Goal: Information Seeking & Learning: Learn about a topic

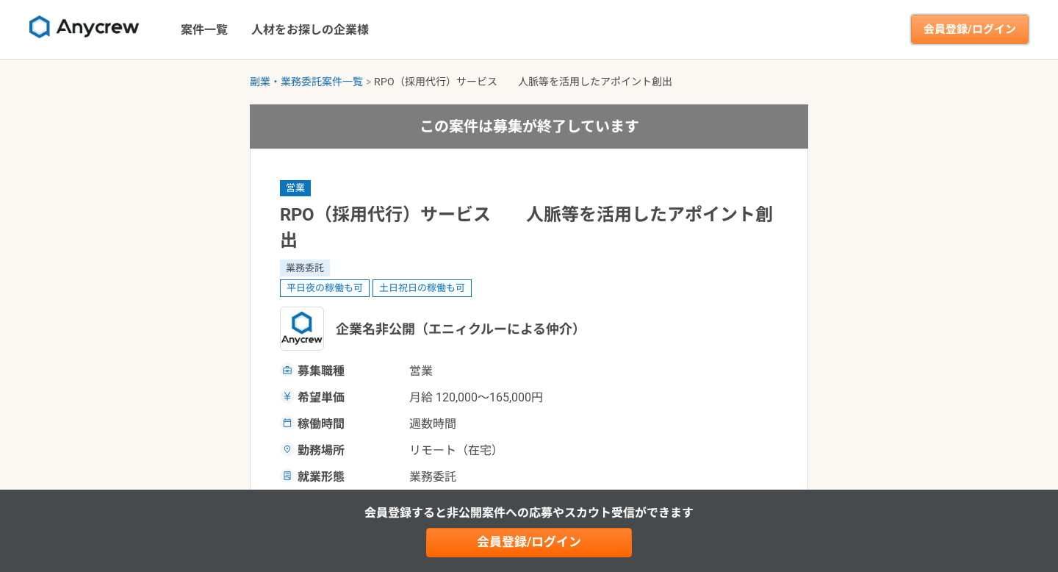
click at [946, 21] on link "会員登録/ログイン" at bounding box center [970, 29] width 118 height 29
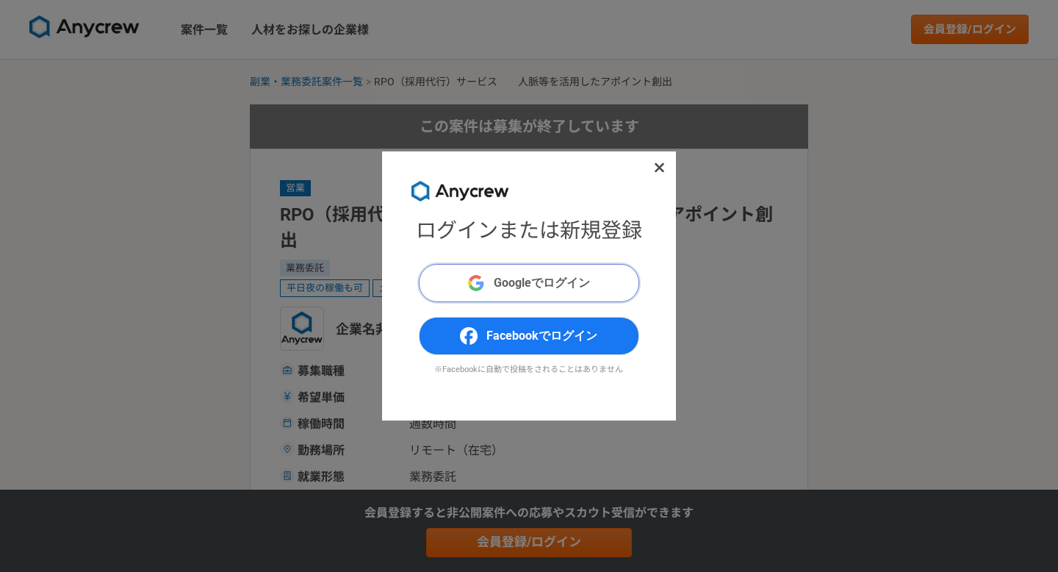
click at [533, 289] on span "Googleでログイン" at bounding box center [542, 283] width 96 height 18
click at [656, 170] on icon at bounding box center [659, 167] width 11 height 15
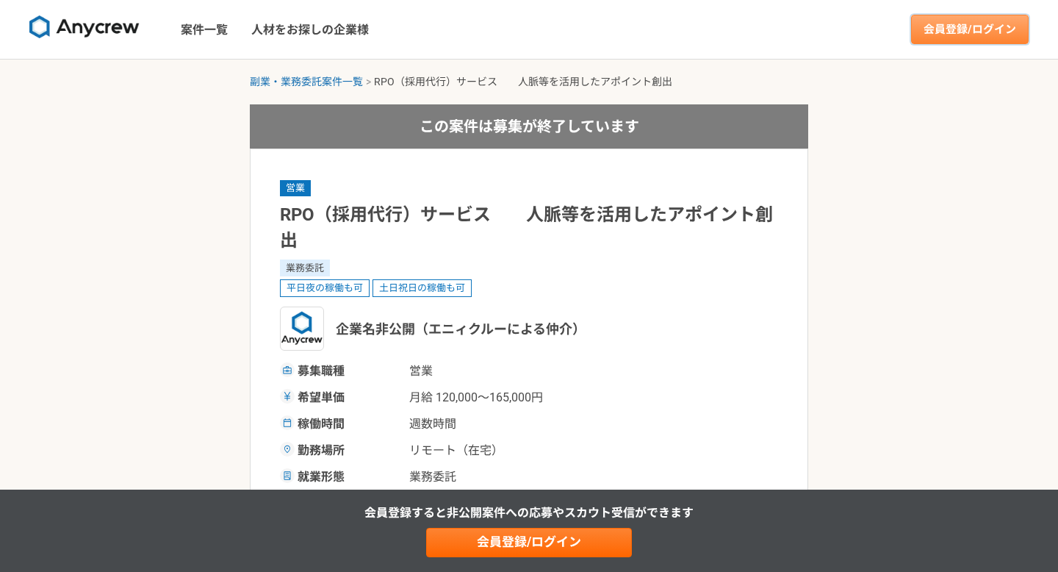
click at [934, 32] on link "会員登録/ログイン" at bounding box center [970, 29] width 118 height 29
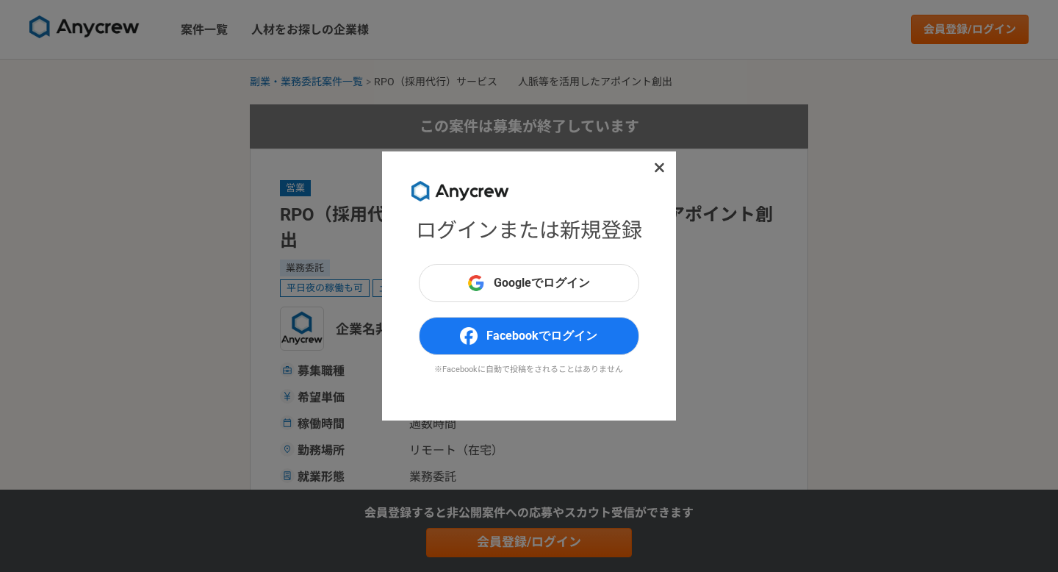
click at [662, 159] on span at bounding box center [660, 168] width 18 height 18
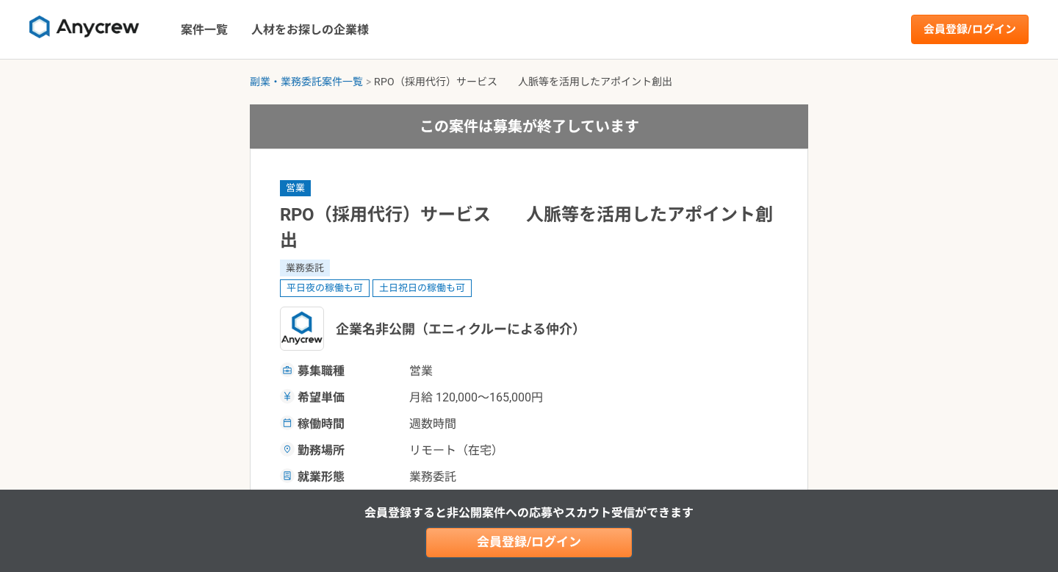
click at [613, 529] on link "会員登録/ログイン" at bounding box center [529, 542] width 206 height 29
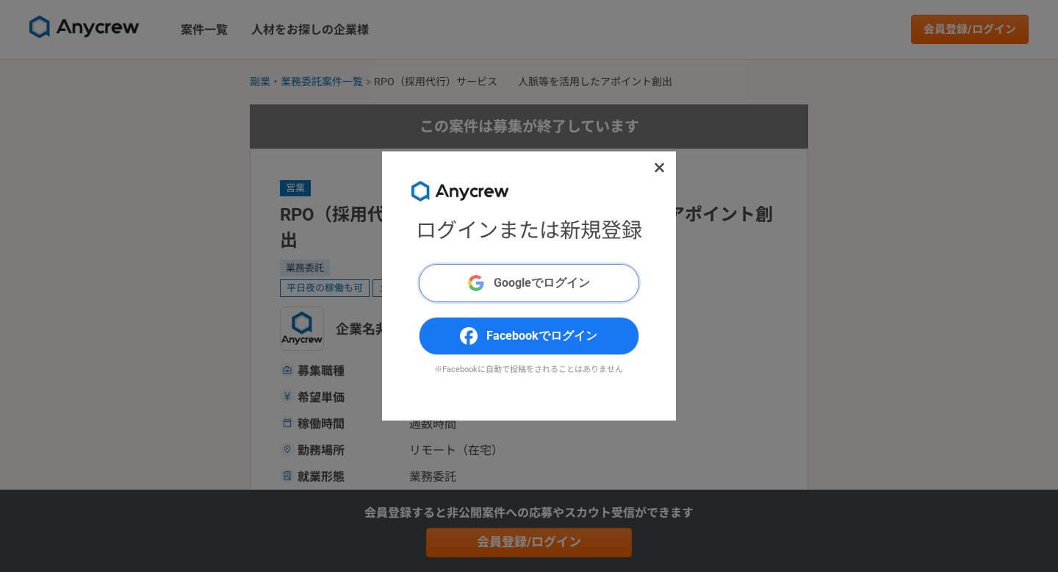
click at [555, 274] on span "Googleでログイン" at bounding box center [542, 283] width 96 height 18
click at [655, 168] on icon at bounding box center [659, 167] width 11 height 15
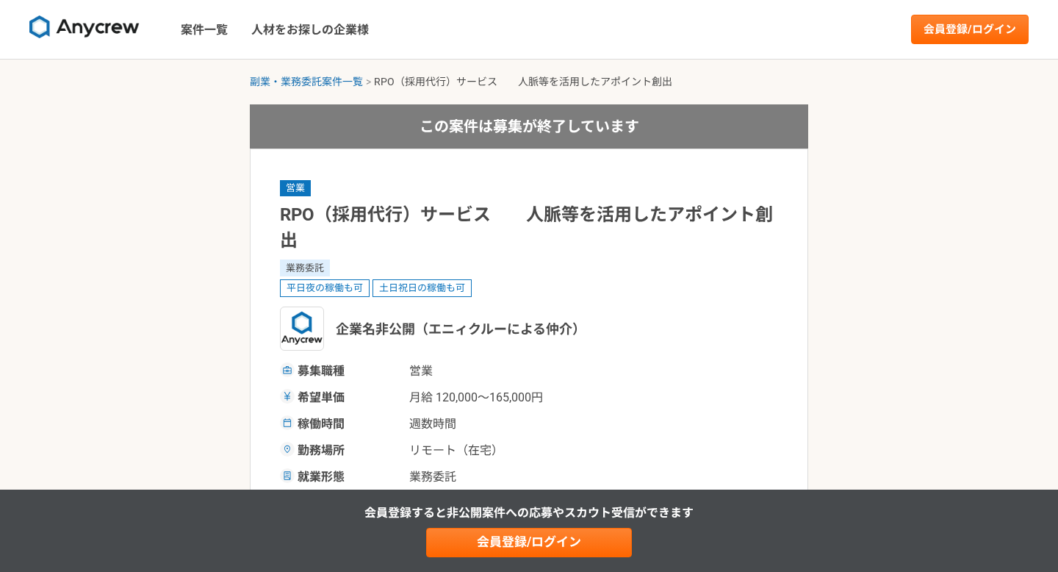
click at [102, 40] on link at bounding box center [85, 30] width 122 height 40
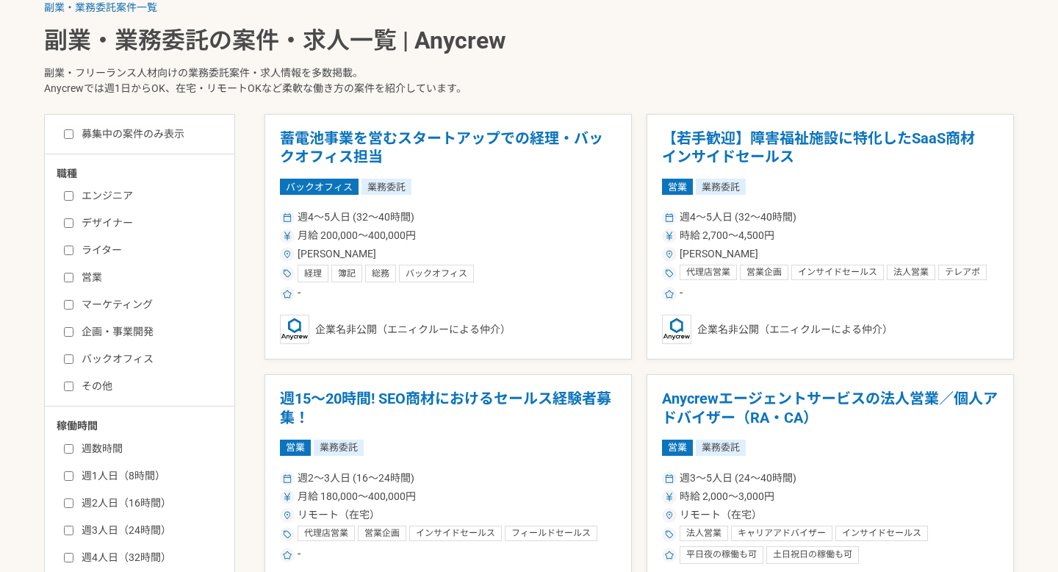
scroll to position [317, 0]
click at [68, 332] on input "企画・事業開発" at bounding box center [69, 331] width 10 height 10
checkbox input "true"
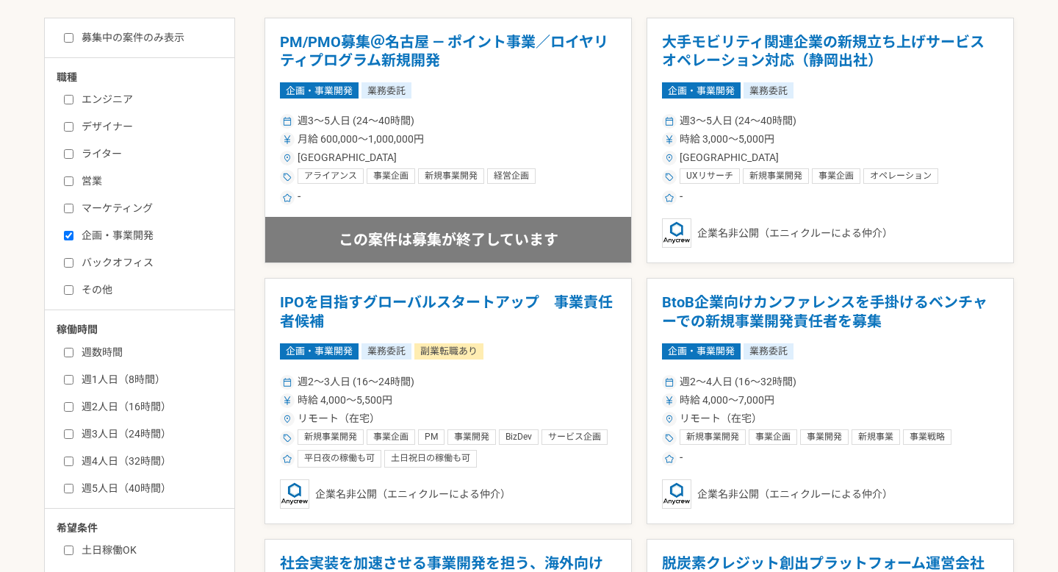
scroll to position [428, 0]
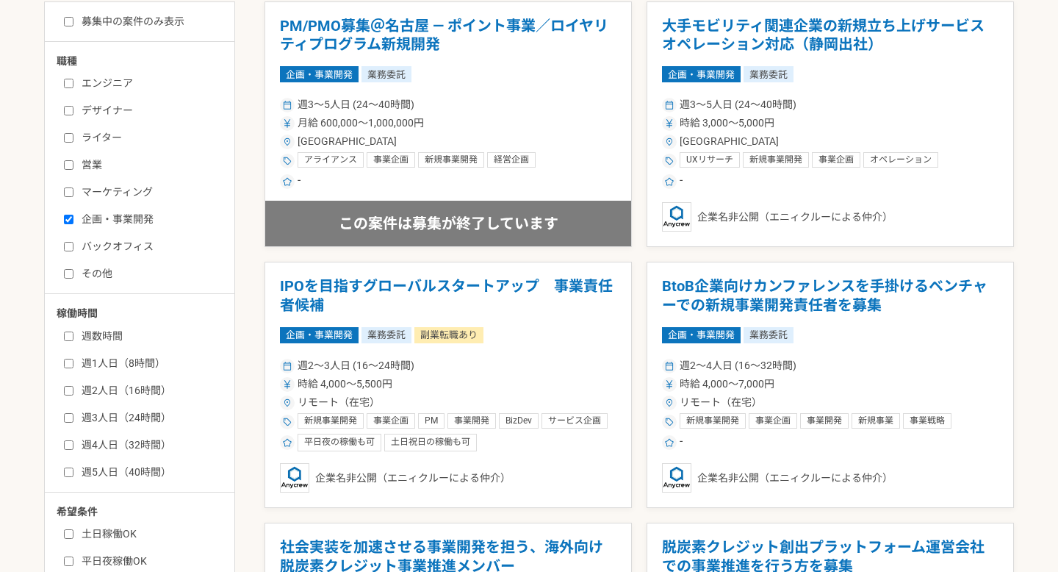
click at [108, 392] on label "週2人日（16時間）" at bounding box center [148, 390] width 169 height 15
click at [73, 392] on input "週2人日（16時間）" at bounding box center [69, 391] width 10 height 10
checkbox input "true"
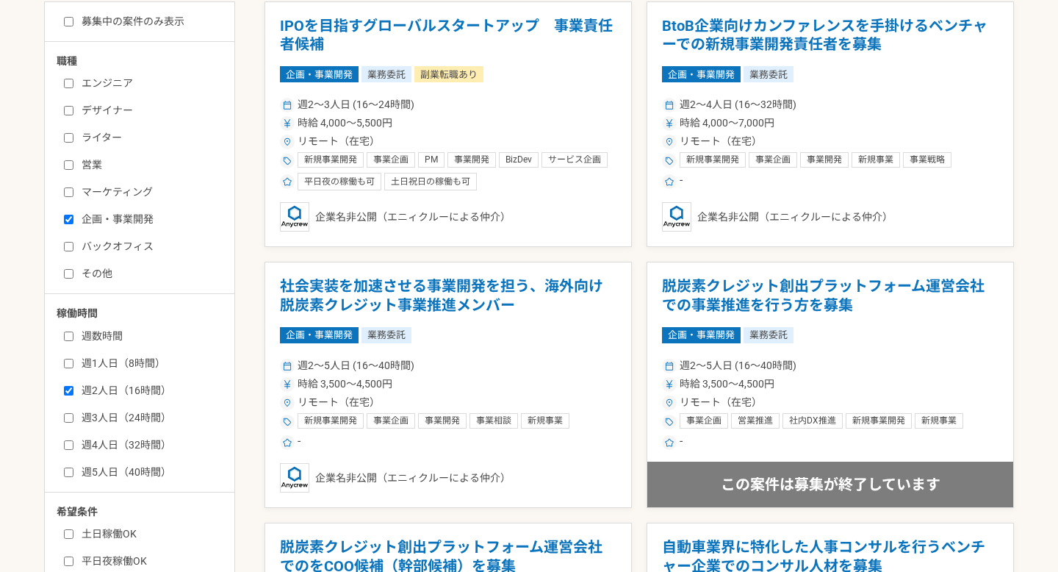
click at [109, 413] on label "週3人日（24時間）" at bounding box center [148, 417] width 169 height 15
click at [73, 413] on input "週3人日（24時間）" at bounding box center [69, 418] width 10 height 10
checkbox input "true"
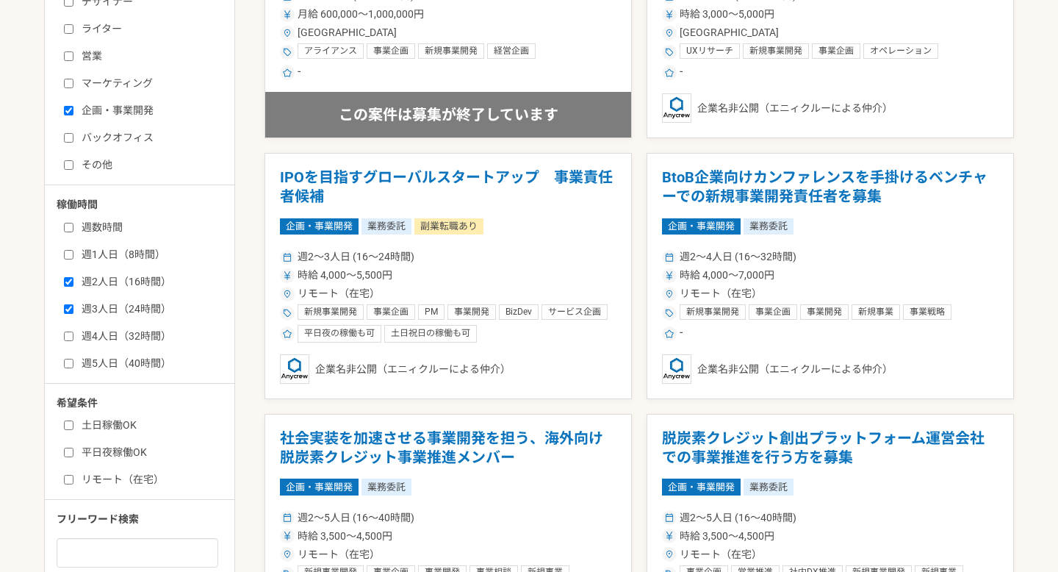
scroll to position [543, 0]
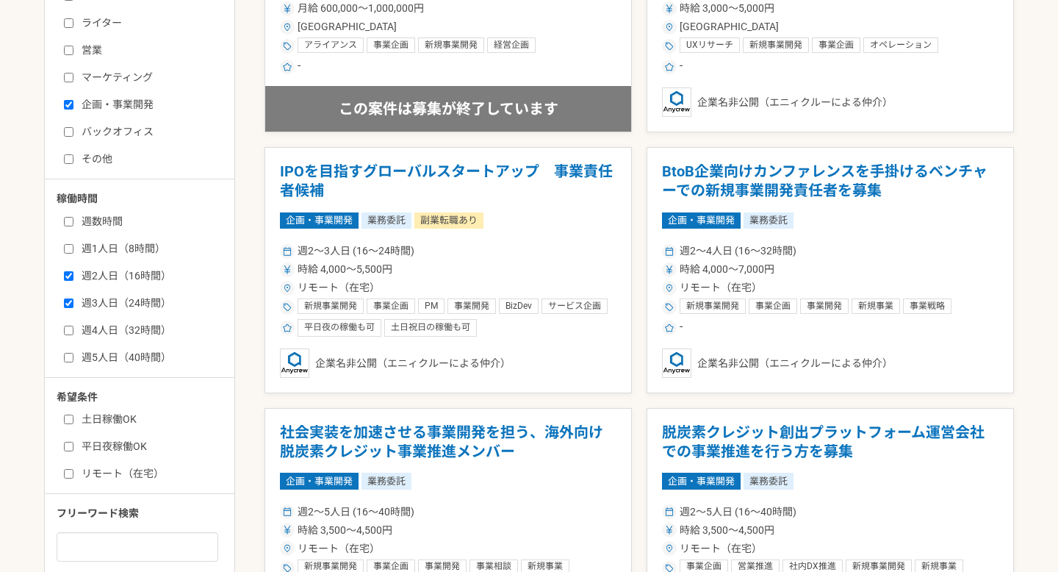
click at [109, 417] on label "土日稼働OK" at bounding box center [148, 418] width 169 height 15
click at [73, 417] on input "土日稼働OK" at bounding box center [69, 419] width 10 height 10
checkbox input "true"
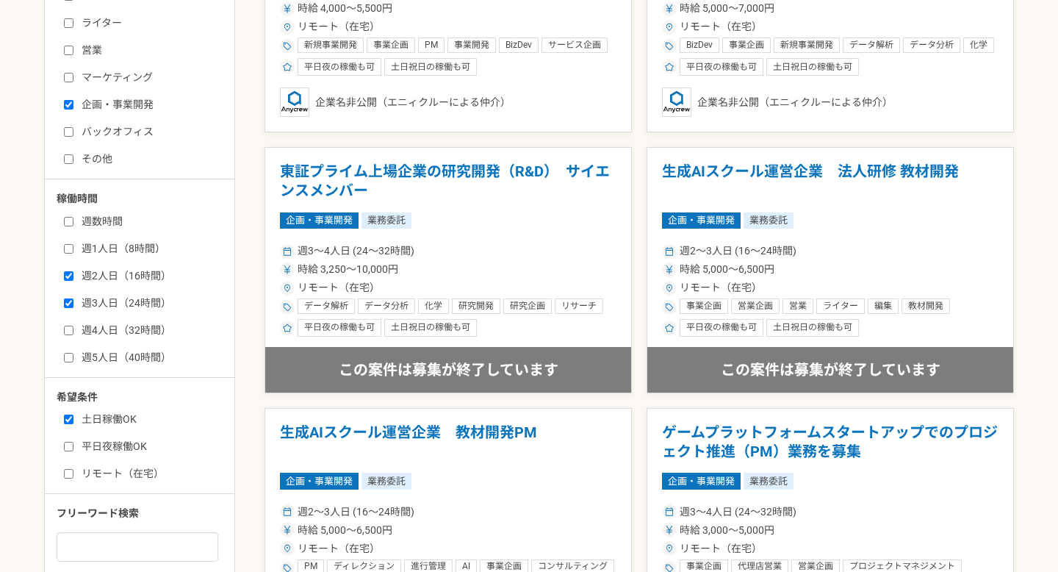
click at [109, 468] on label "リモート（在宅）" at bounding box center [148, 473] width 169 height 15
click at [73, 469] on input "リモート（在宅）" at bounding box center [69, 474] width 10 height 10
checkbox input "true"
click at [116, 446] on label "平日夜稼働OK" at bounding box center [148, 446] width 169 height 15
click at [73, 446] on input "平日夜稼働OK" at bounding box center [69, 447] width 10 height 10
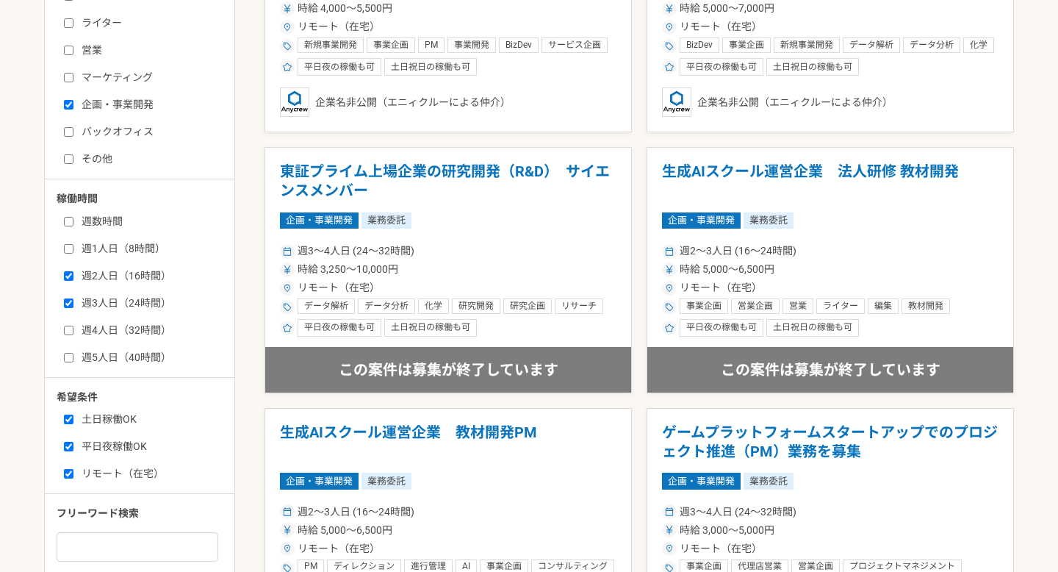
checkbox input "true"
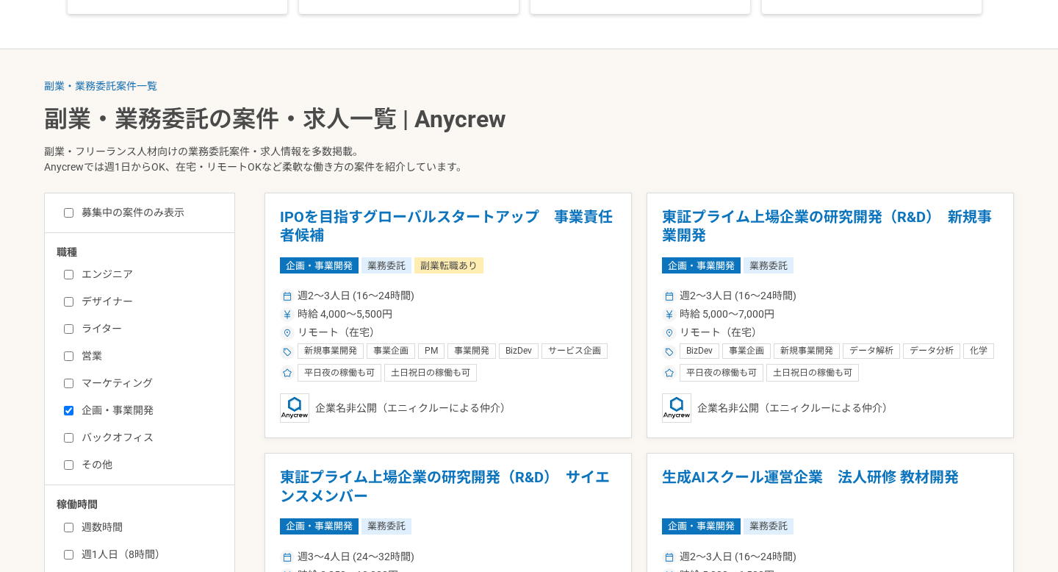
scroll to position [243, 0]
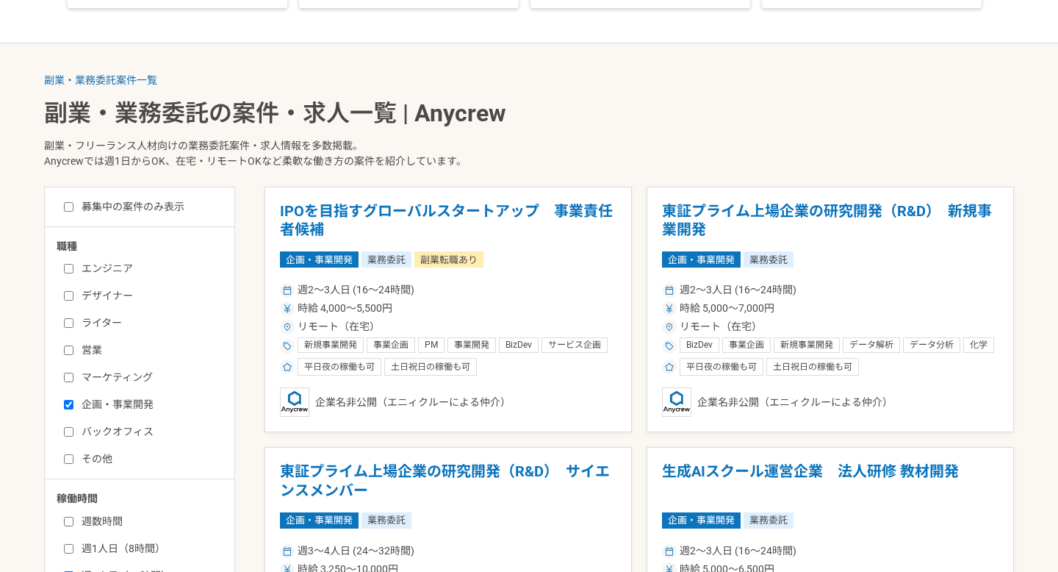
click at [151, 209] on label "募集中の案件のみ表示" at bounding box center [124, 206] width 120 height 15
click at [73, 209] on input "募集中の案件のみ表示" at bounding box center [69, 207] width 10 height 10
checkbox input "true"
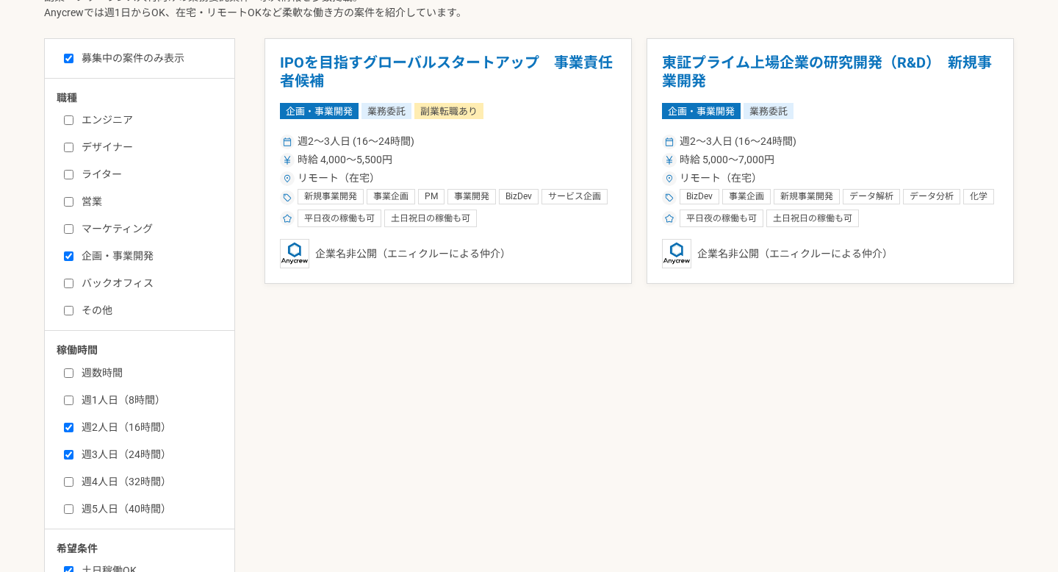
scroll to position [405, 0]
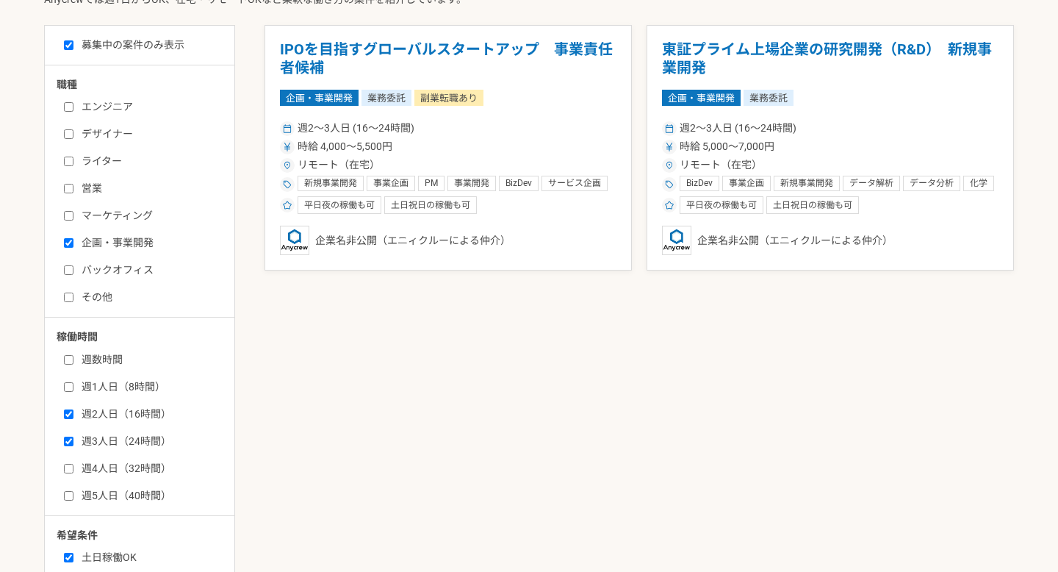
click at [147, 480] on div "週数時間 週1人日（8時間） 週2人日（16時間） 週3人日（24時間） 週4人日（32時間） 週5人日（40時間）" at bounding box center [145, 425] width 176 height 156
click at [140, 475] on label "週4人日（32時間）" at bounding box center [148, 468] width 169 height 15
click at [73, 473] on input "週4人日（32時間）" at bounding box center [69, 469] width 10 height 10
checkbox input "true"
click at [148, 494] on label "週5人日（40時間）" at bounding box center [148, 495] width 169 height 15
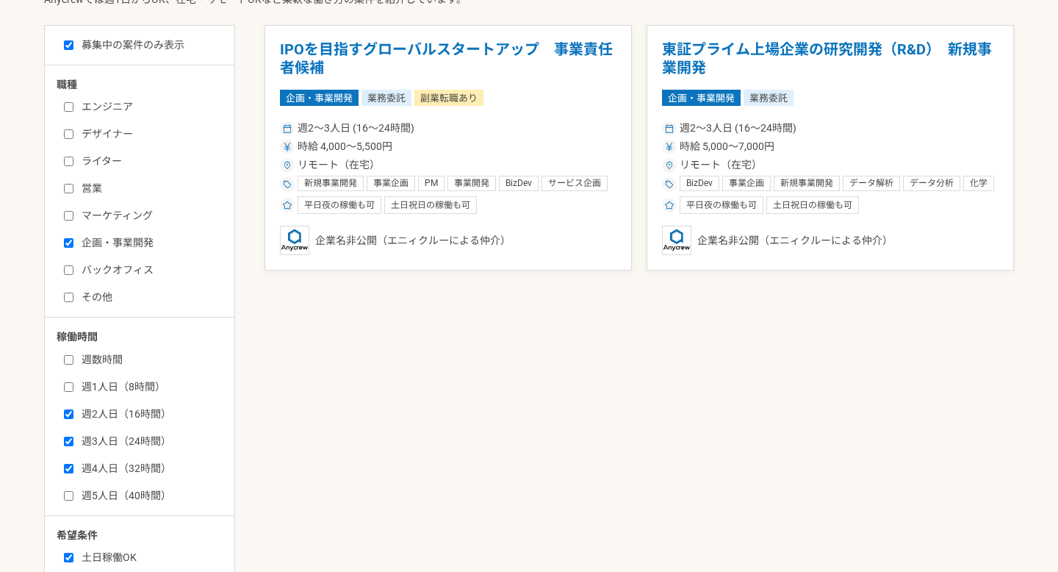
click at [73, 494] on input "週5人日（40時間）" at bounding box center [69, 496] width 10 height 10
click at [148, 494] on label "週5人日（40時間）" at bounding box center [148, 495] width 169 height 15
click at [73, 494] on input "週5人日（40時間）" at bounding box center [69, 496] width 10 height 10
checkbox input "false"
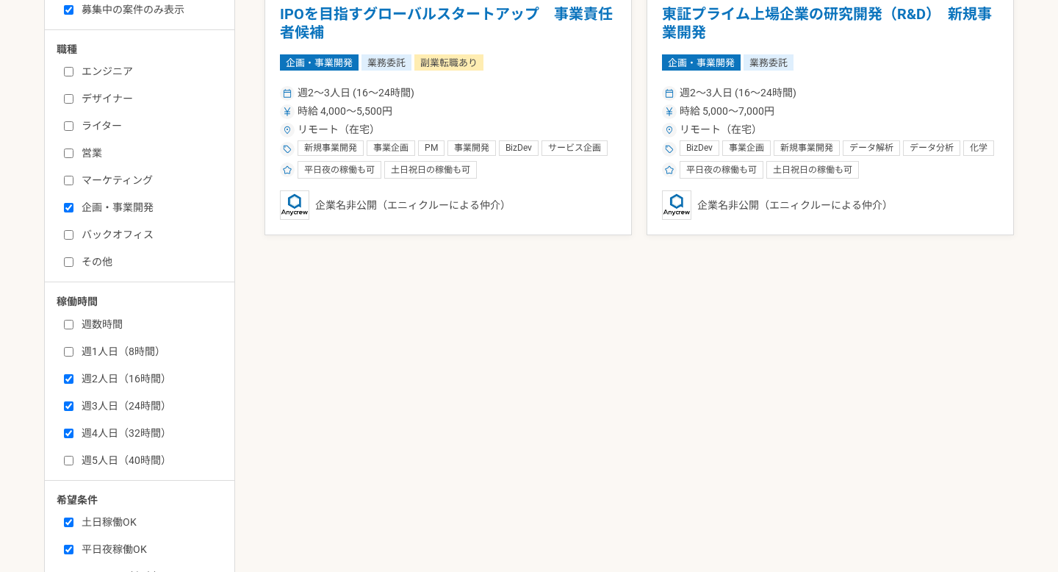
scroll to position [381, 0]
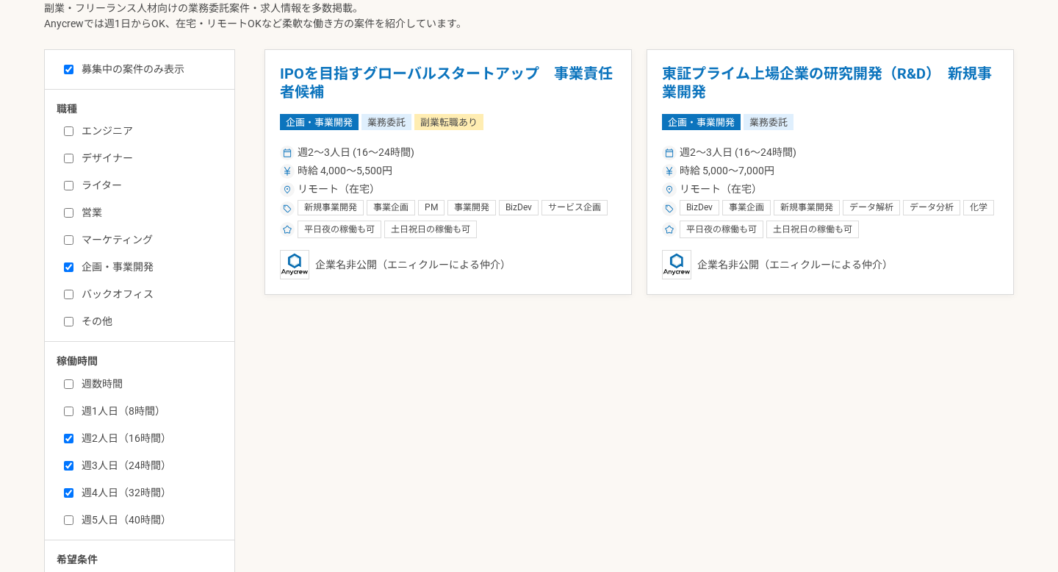
click at [91, 323] on label "その他" at bounding box center [148, 321] width 169 height 15
click at [73, 323] on input "その他" at bounding box center [69, 322] width 10 height 10
checkbox input "true"
click at [74, 201] on div "エンジニア デザイナー ライター 営業 マーケティング 企画・事業開発 バックオフィス その他" at bounding box center [145, 224] width 176 height 210
click at [88, 208] on label "営業" at bounding box center [148, 212] width 169 height 15
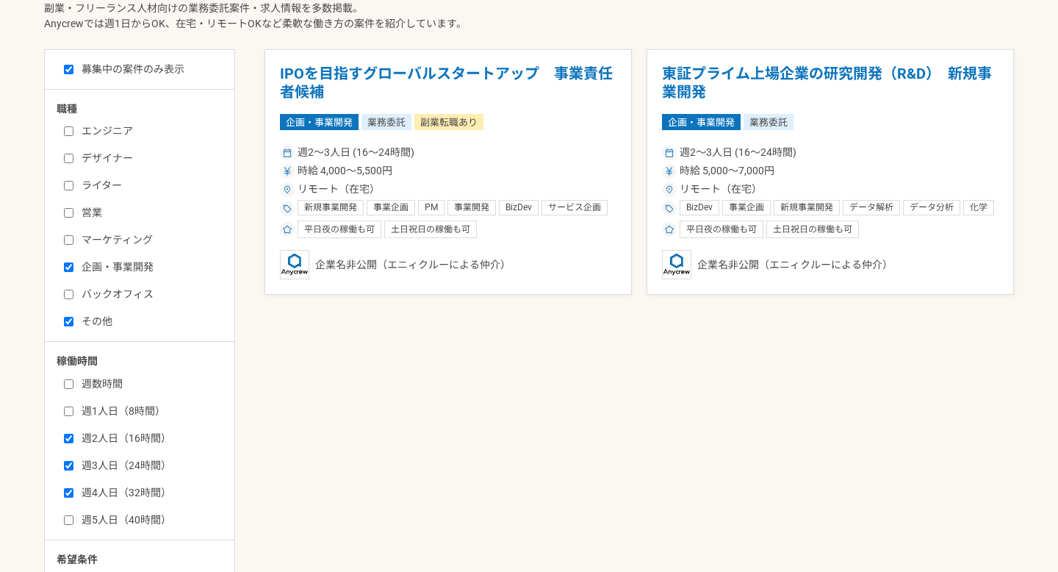
click at [73, 208] on input "営業" at bounding box center [69, 213] width 10 height 10
checkbox input "true"
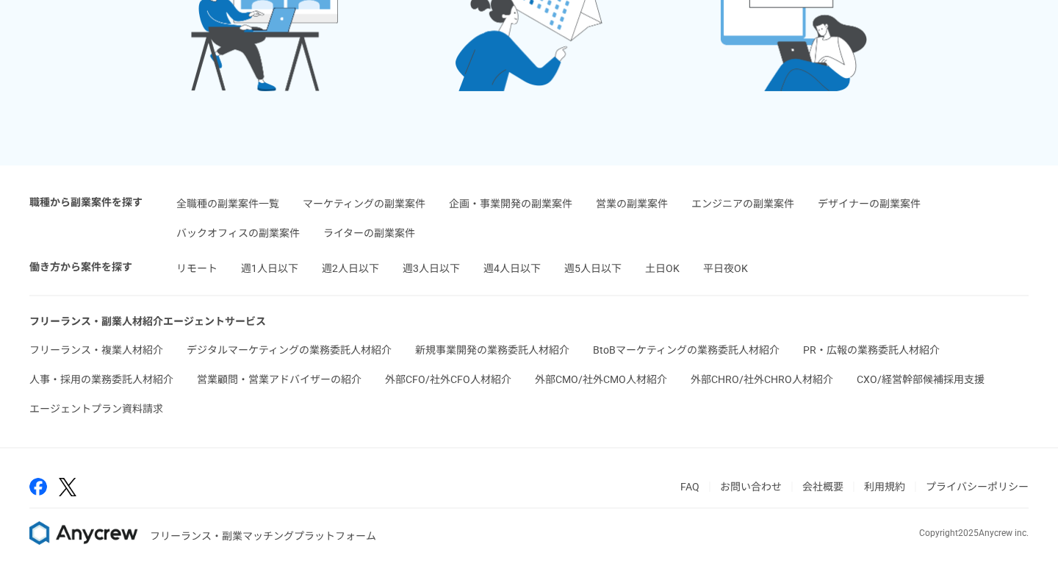
scroll to position [1855, 0]
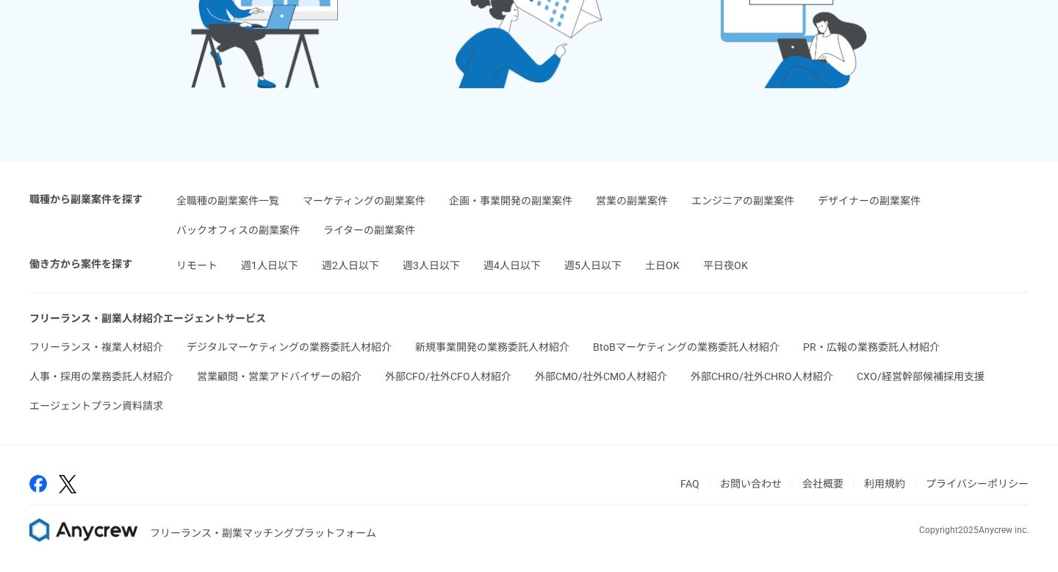
click at [156, 375] on link "人事・採用の業務委託人材紹介" at bounding box center [101, 376] width 144 height 12
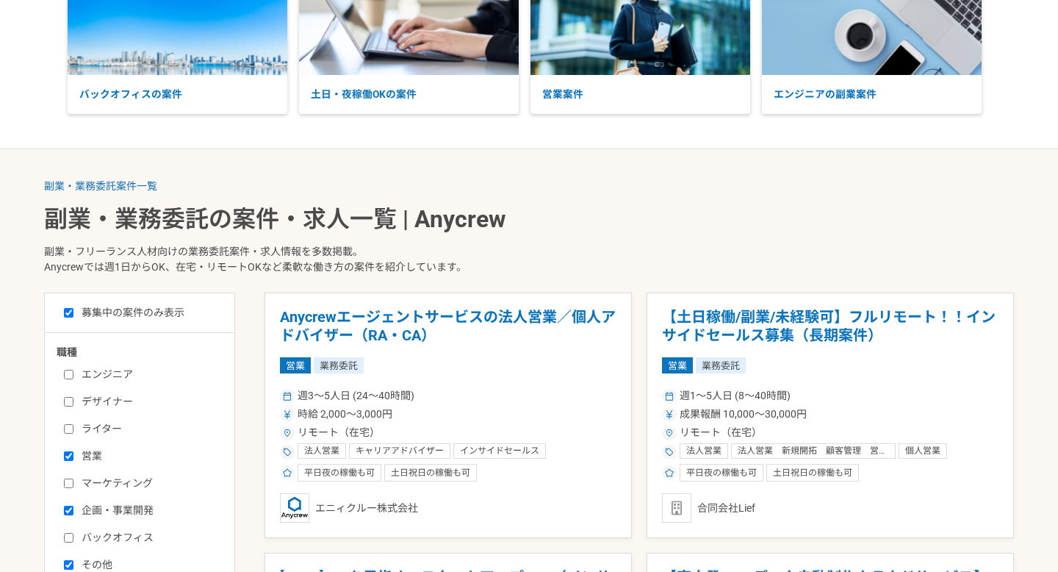
scroll to position [0, 0]
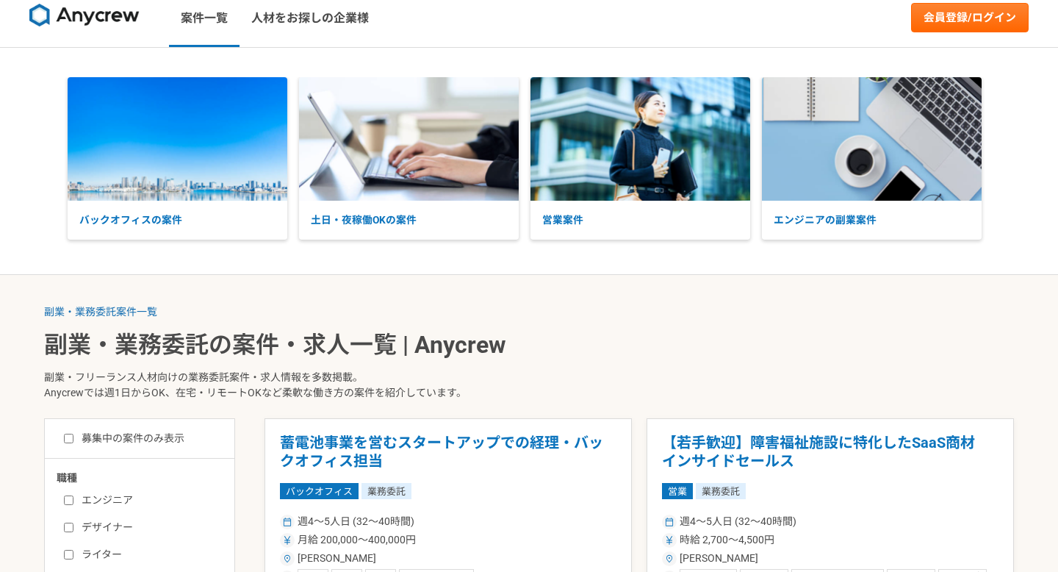
scroll to position [5, 0]
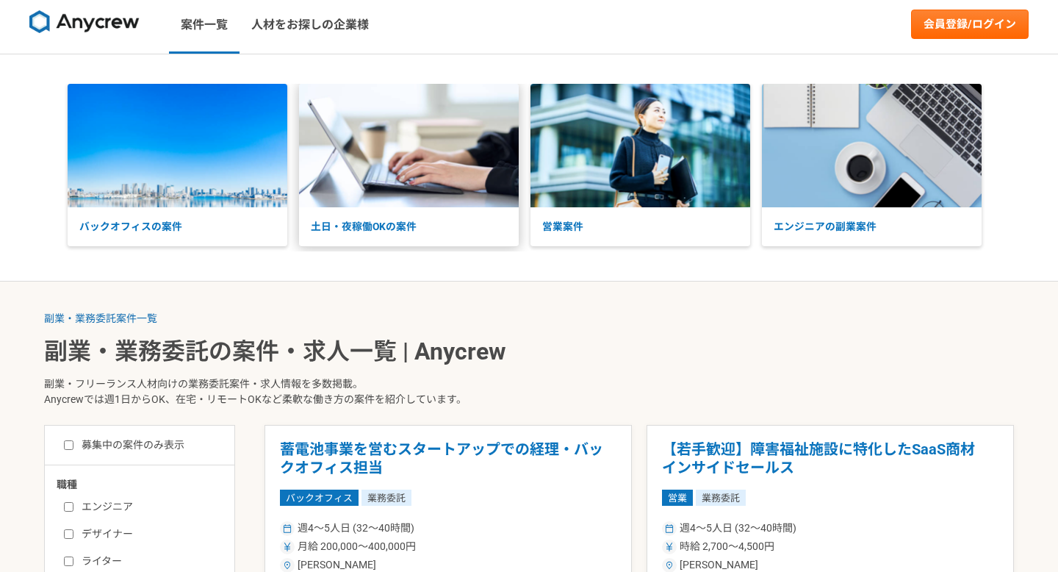
click at [458, 181] on img at bounding box center [409, 145] width 220 height 123
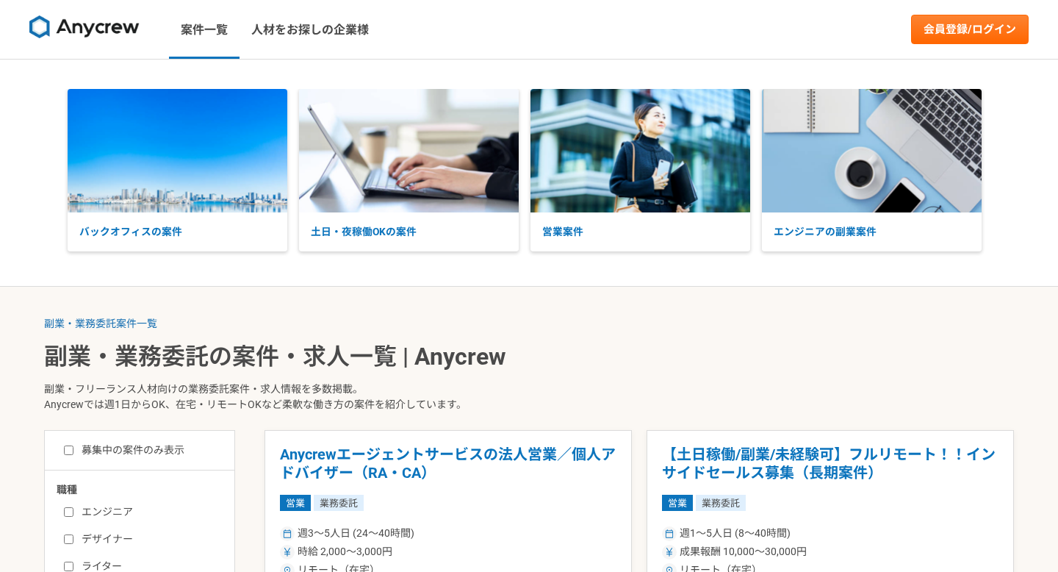
click at [35, 35] on img at bounding box center [84, 27] width 110 height 24
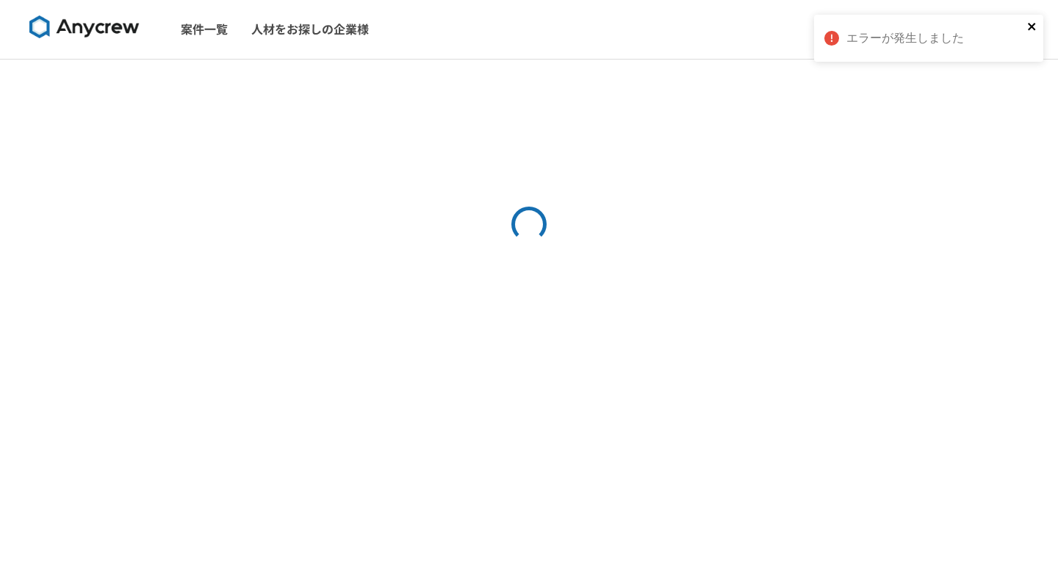
click at [1030, 28] on icon "close" at bounding box center [1031, 26] width 7 height 7
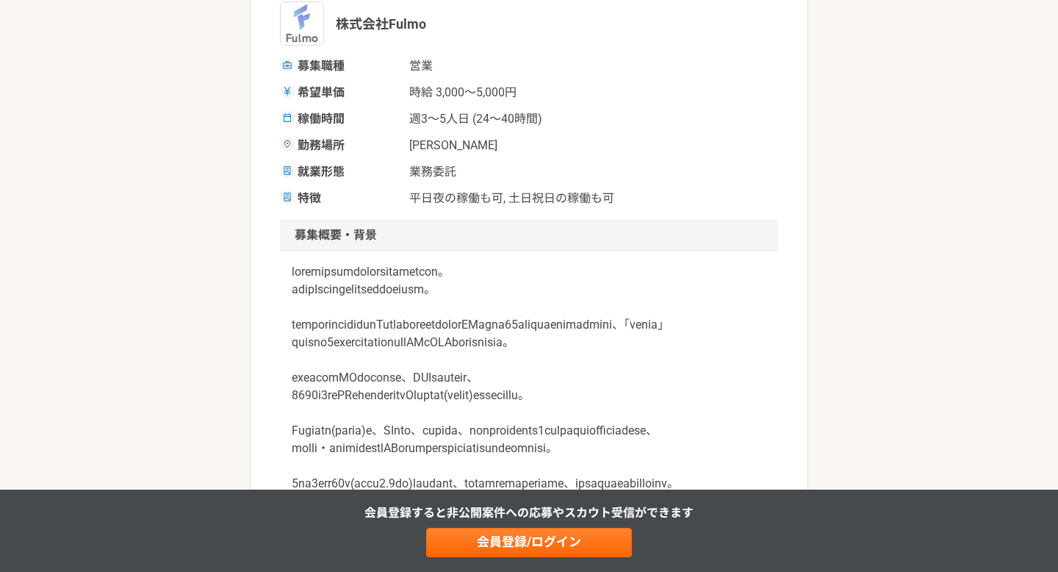
scroll to position [280, 0]
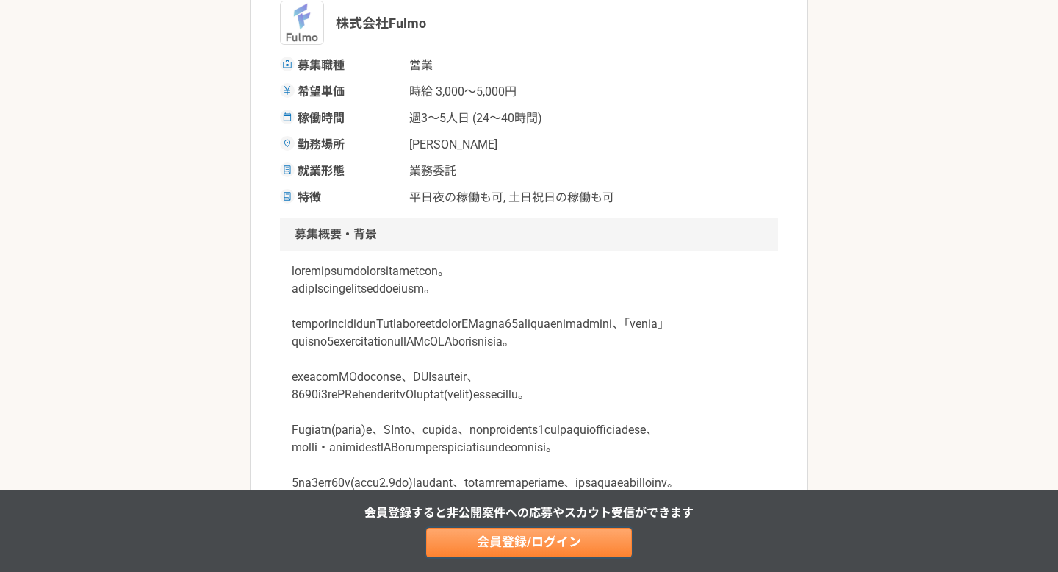
click at [568, 552] on link "会員登録/ログイン" at bounding box center [529, 542] width 206 height 29
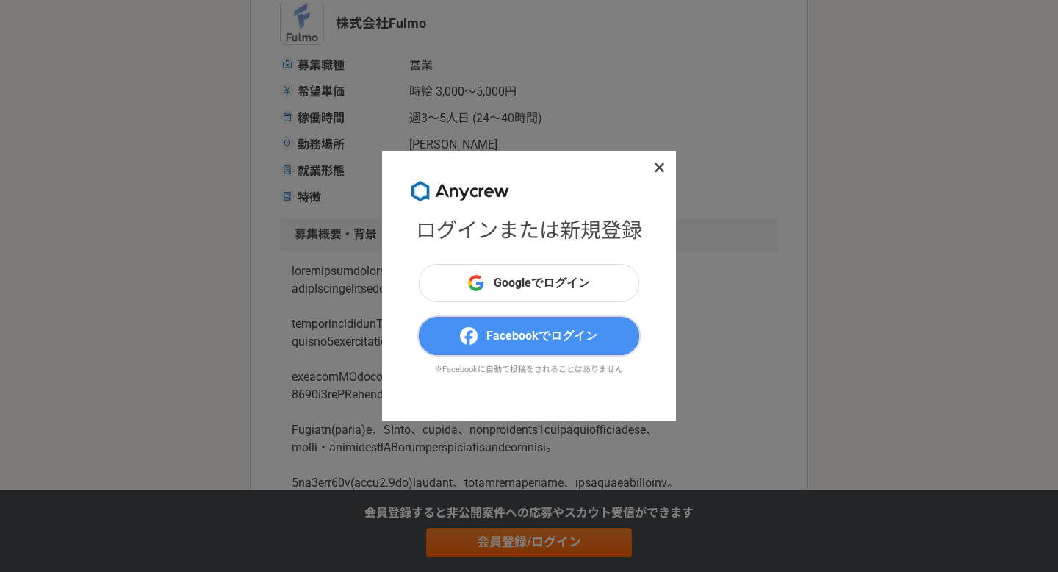
click at [548, 330] on span "Facebookでログイン" at bounding box center [541, 336] width 111 height 18
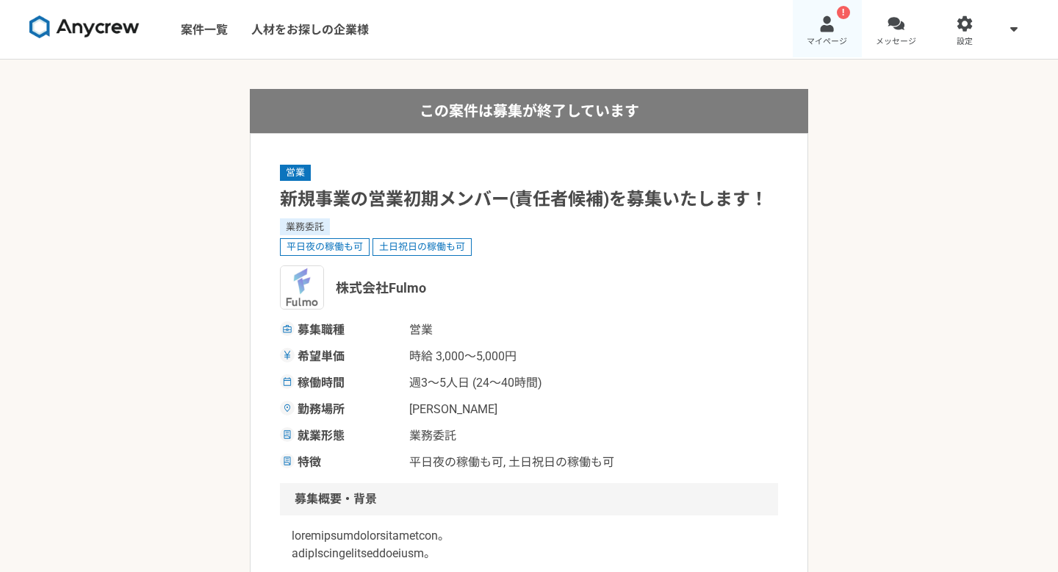
click at [827, 42] on span "マイページ" at bounding box center [827, 42] width 40 height 12
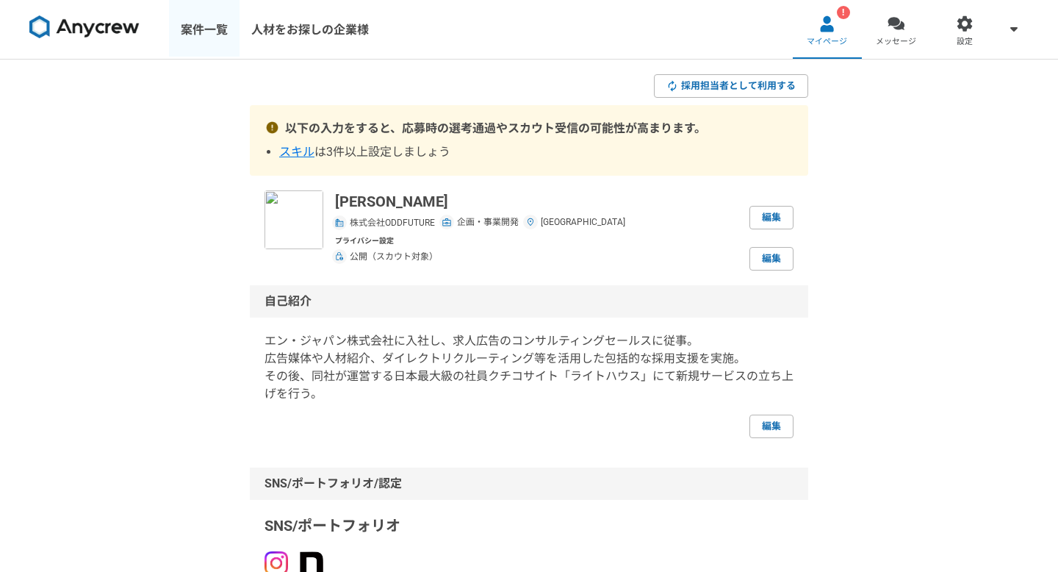
click at [199, 30] on link "案件一覧" at bounding box center [204, 29] width 71 height 59
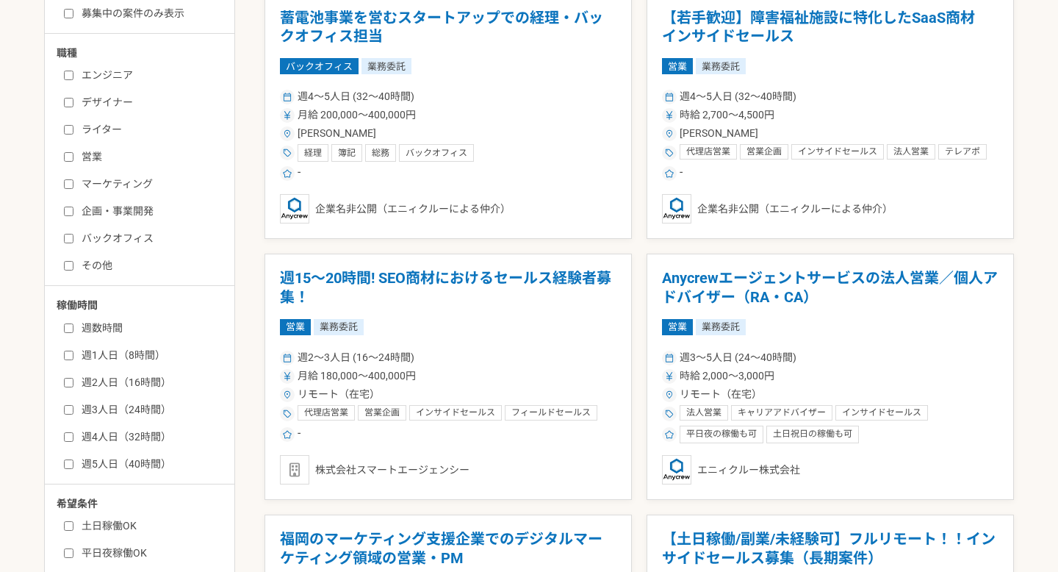
scroll to position [332, 0]
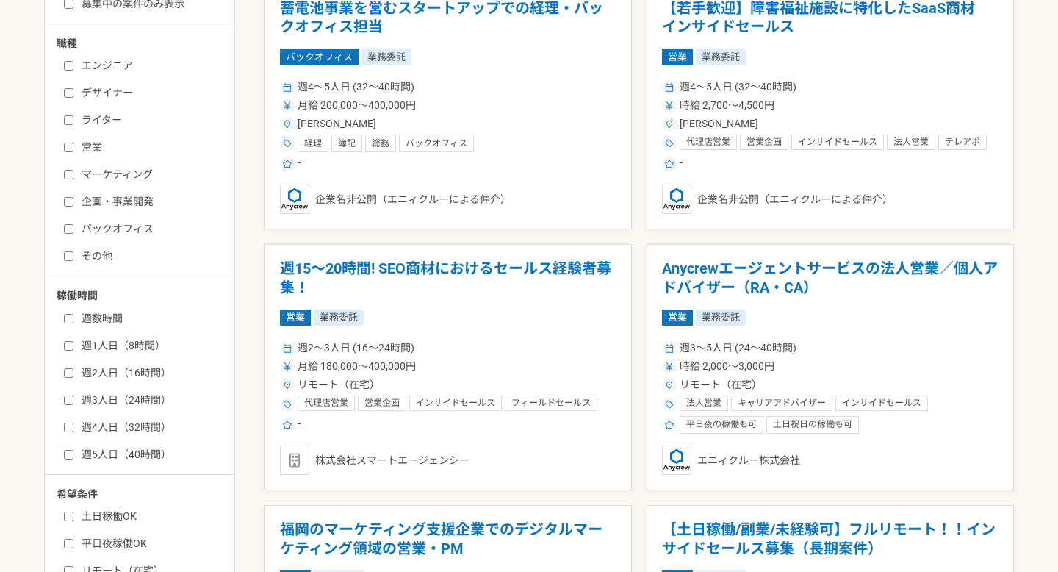
click at [129, 403] on label "週3人日（24時間）" at bounding box center [148, 399] width 169 height 15
click at [73, 403] on input "週3人日（24時間）" at bounding box center [69, 400] width 10 height 10
checkbox input "true"
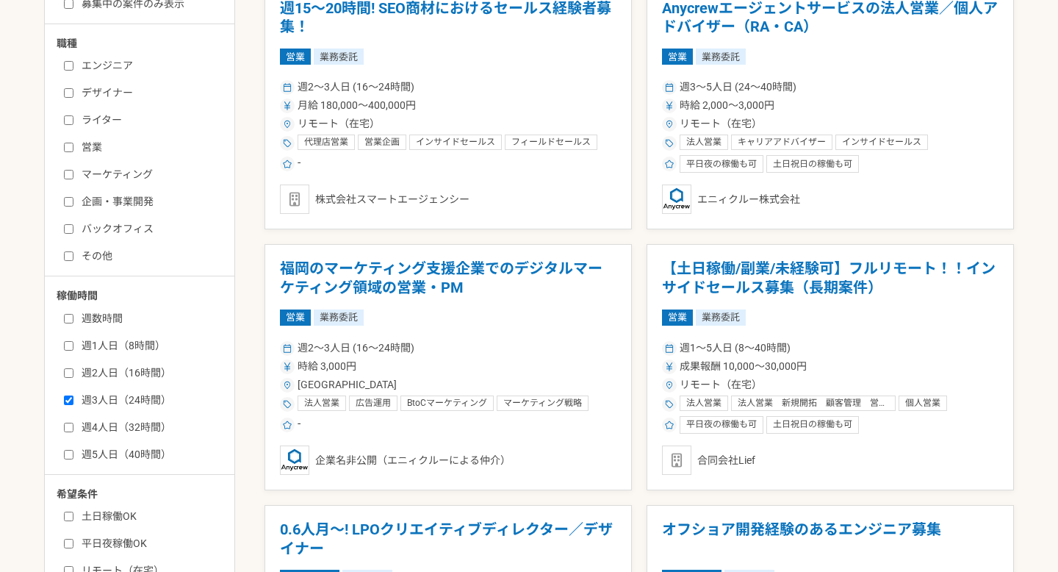
click at [134, 375] on label "週2人日（16時間）" at bounding box center [148, 372] width 169 height 15
click at [73, 375] on input "週2人日（16時間）" at bounding box center [69, 373] width 10 height 10
checkbox input "true"
click at [123, 198] on label "企画・事業開発" at bounding box center [148, 201] width 169 height 15
click at [73, 198] on input "企画・事業開発" at bounding box center [69, 202] width 10 height 10
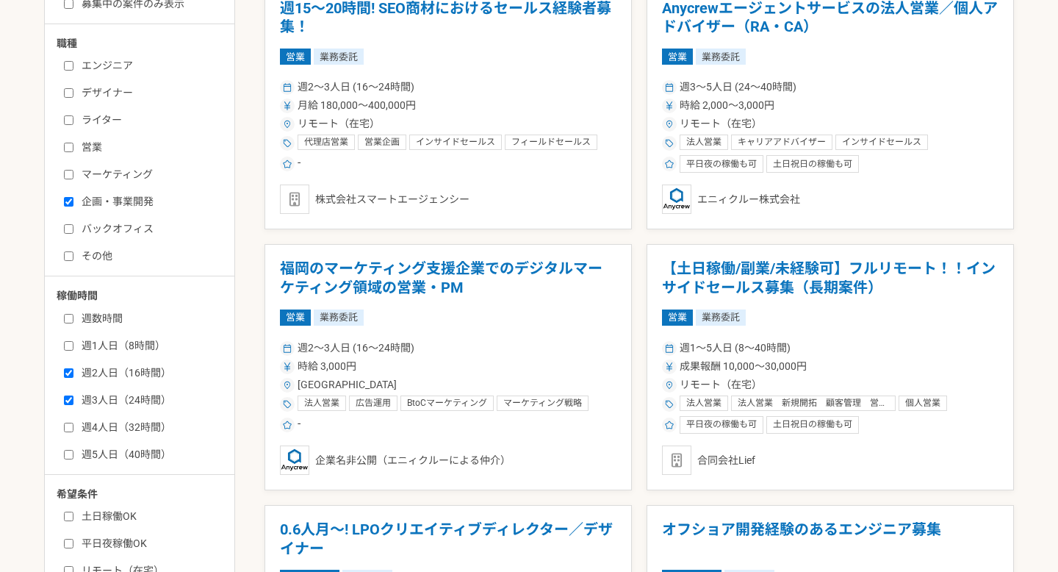
checkbox input "true"
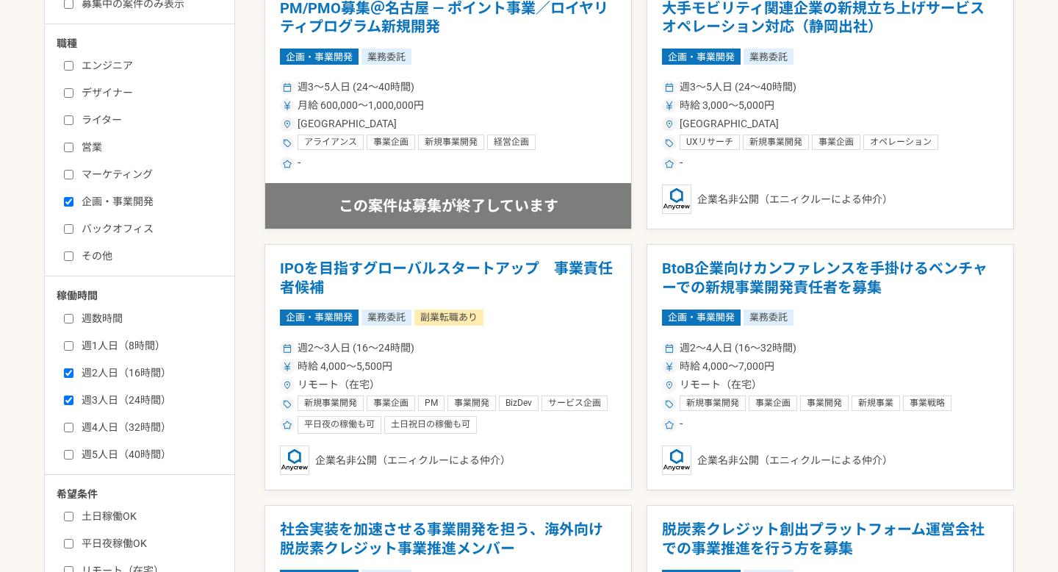
click at [136, 425] on label "週4人日（32時間）" at bounding box center [148, 427] width 169 height 15
click at [73, 425] on input "週4人日（32時間）" at bounding box center [69, 427] width 10 height 10
checkbox input "true"
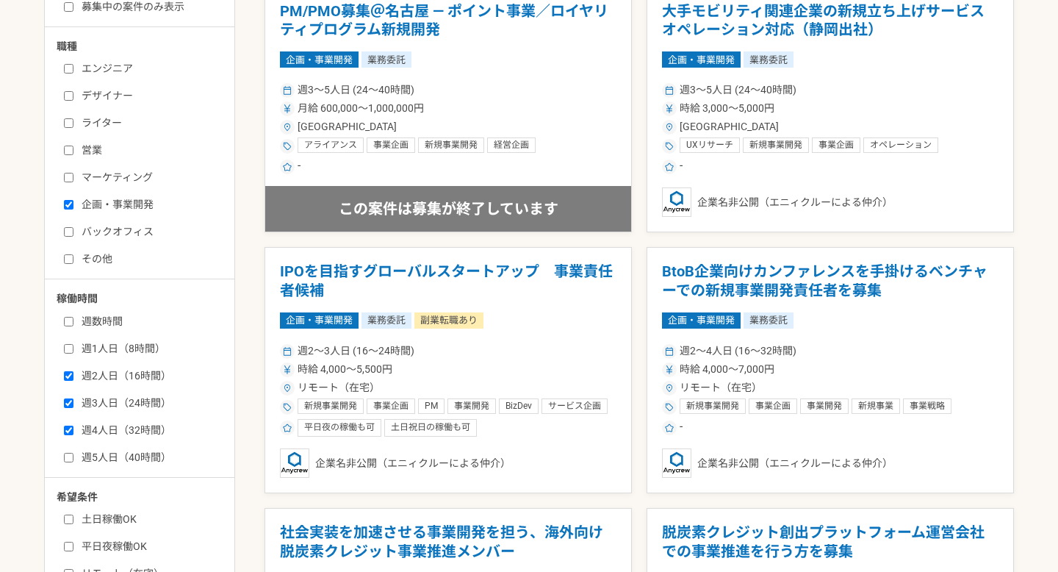
scroll to position [253, 0]
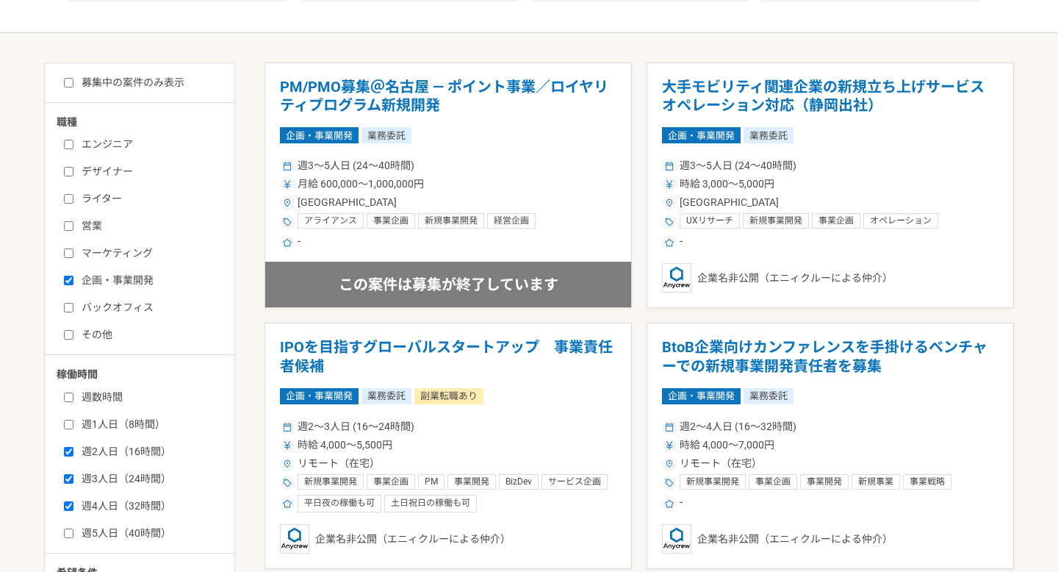
click at [109, 82] on label "募集中の案件のみ表示" at bounding box center [124, 82] width 120 height 15
click at [73, 82] on input "募集中の案件のみ表示" at bounding box center [69, 83] width 10 height 10
checkbox input "true"
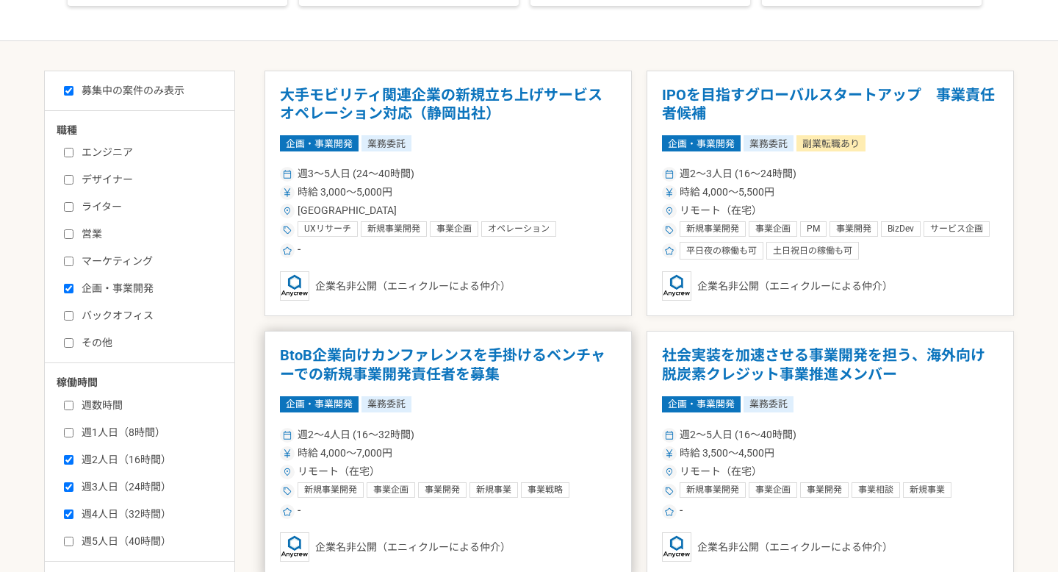
scroll to position [240, 0]
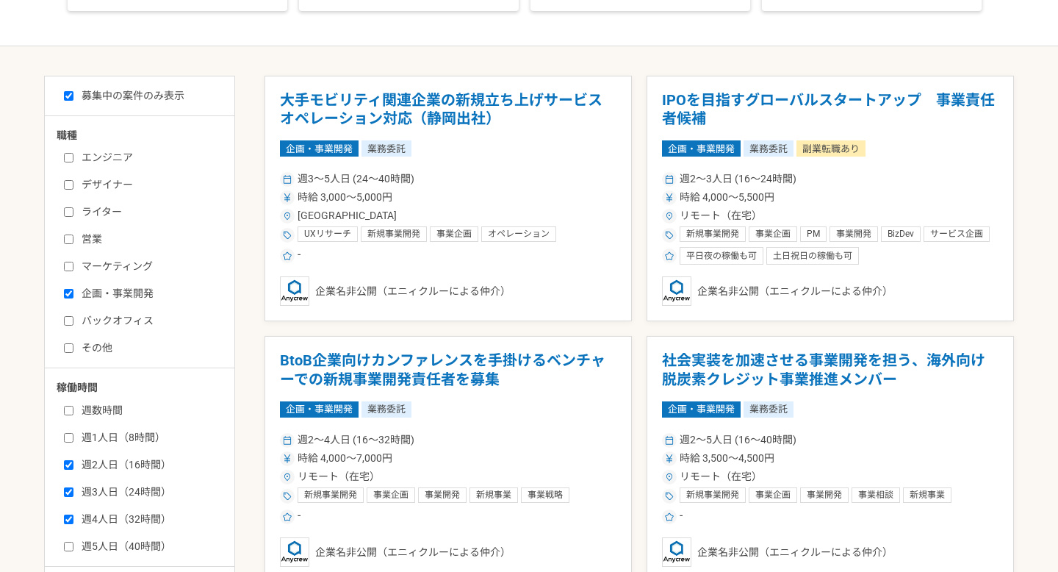
click at [87, 245] on label "営業" at bounding box center [148, 238] width 169 height 15
click at [73, 244] on input "営業" at bounding box center [69, 239] width 10 height 10
checkbox input "true"
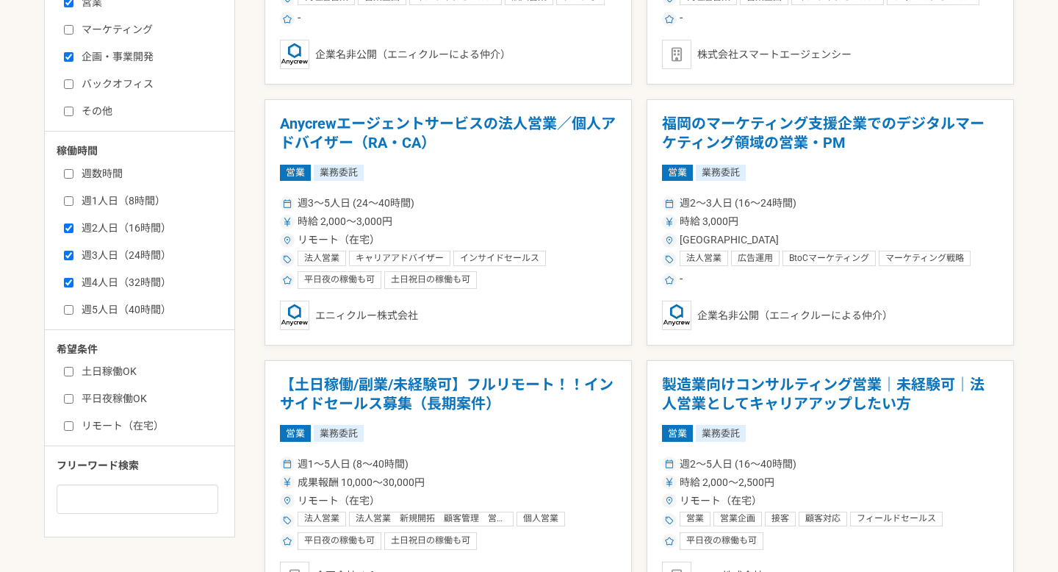
scroll to position [563, 0]
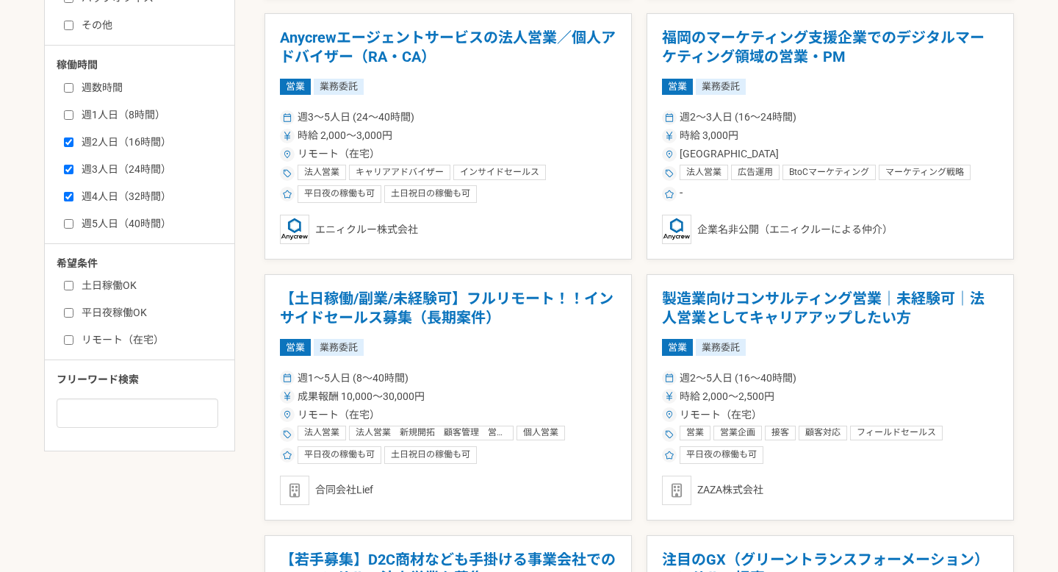
click at [116, 334] on label "リモート（在宅）" at bounding box center [148, 339] width 169 height 15
click at [73, 335] on input "リモート（在宅）" at bounding box center [69, 340] width 10 height 10
checkbox input "true"
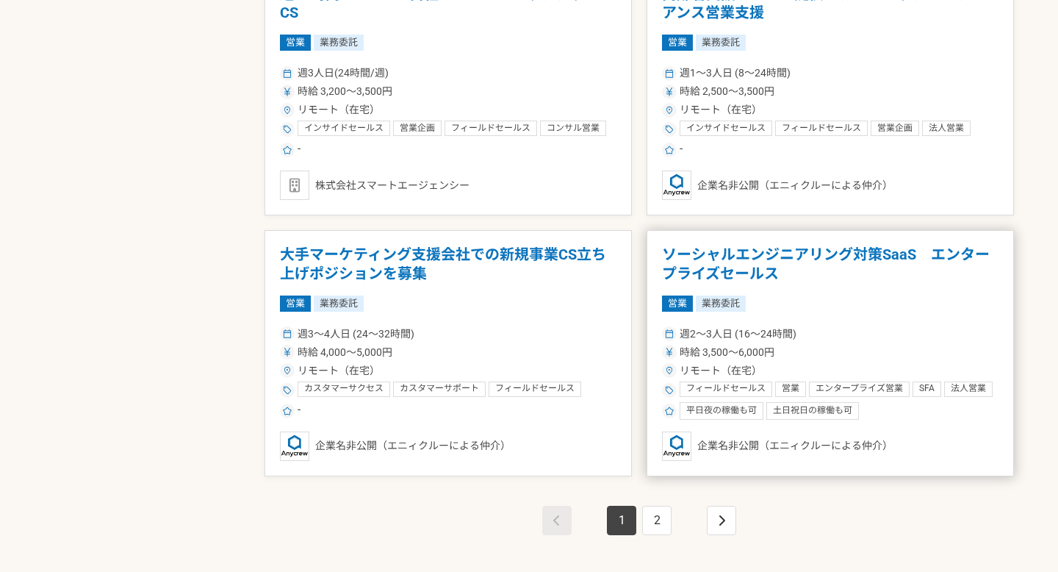
scroll to position [2434, 0]
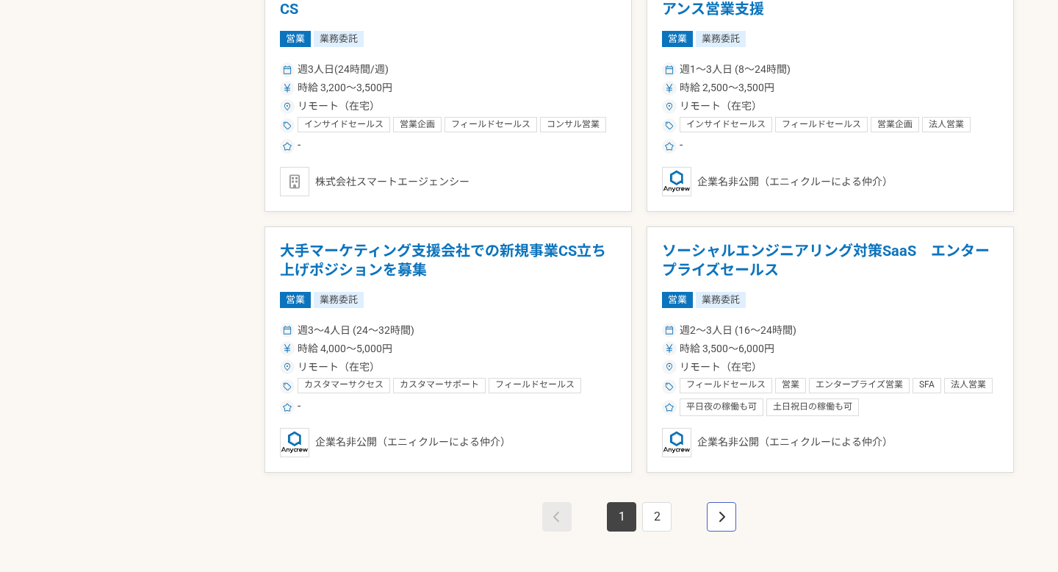
click at [727, 525] on link "pagination" at bounding box center [721, 516] width 29 height 29
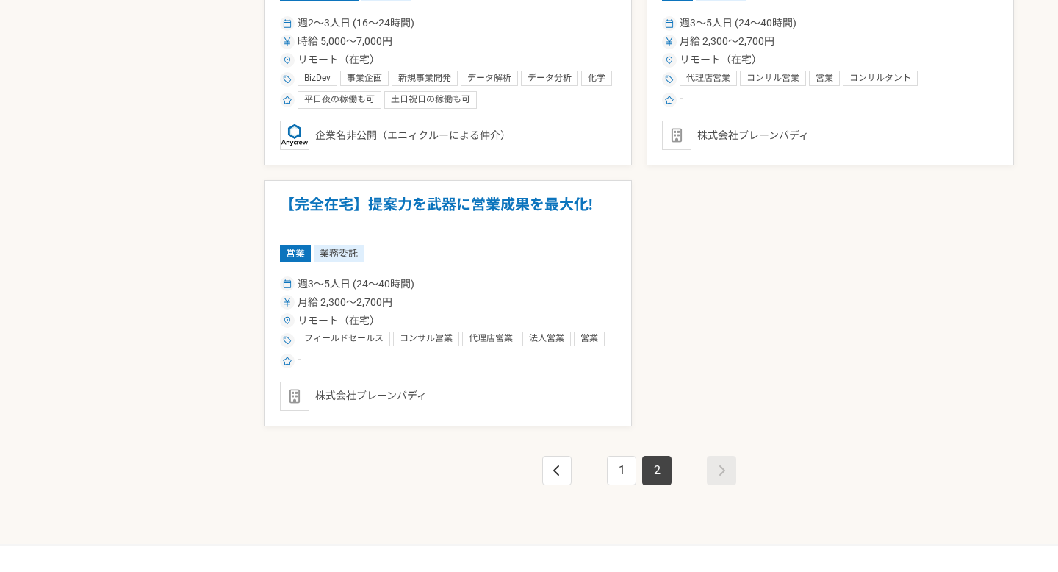
scroll to position [1181, 0]
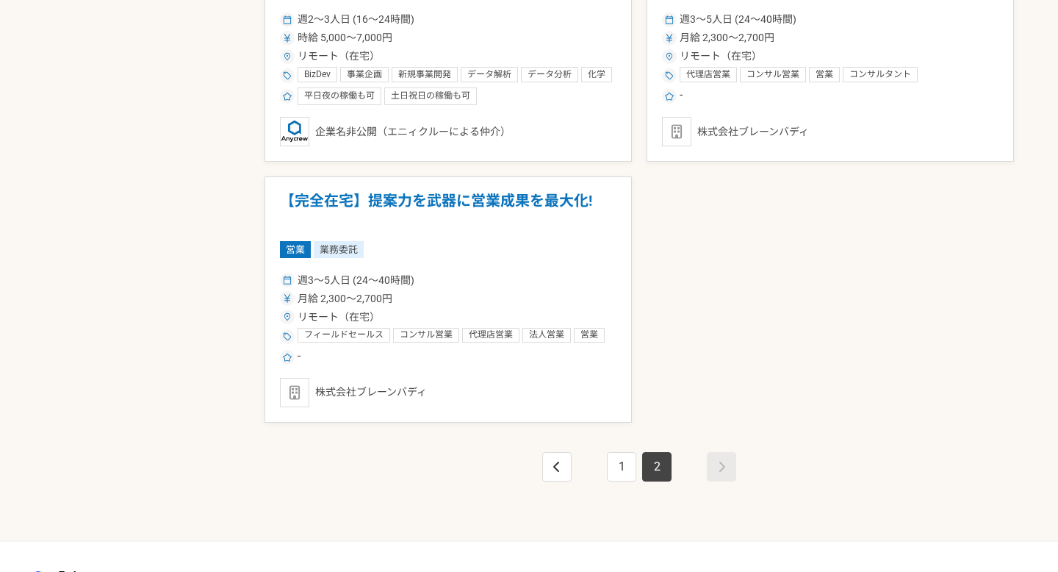
click at [611, 484] on div "1 2" at bounding box center [639, 481] width 749 height 118
click at [618, 458] on link "1" at bounding box center [621, 466] width 29 height 29
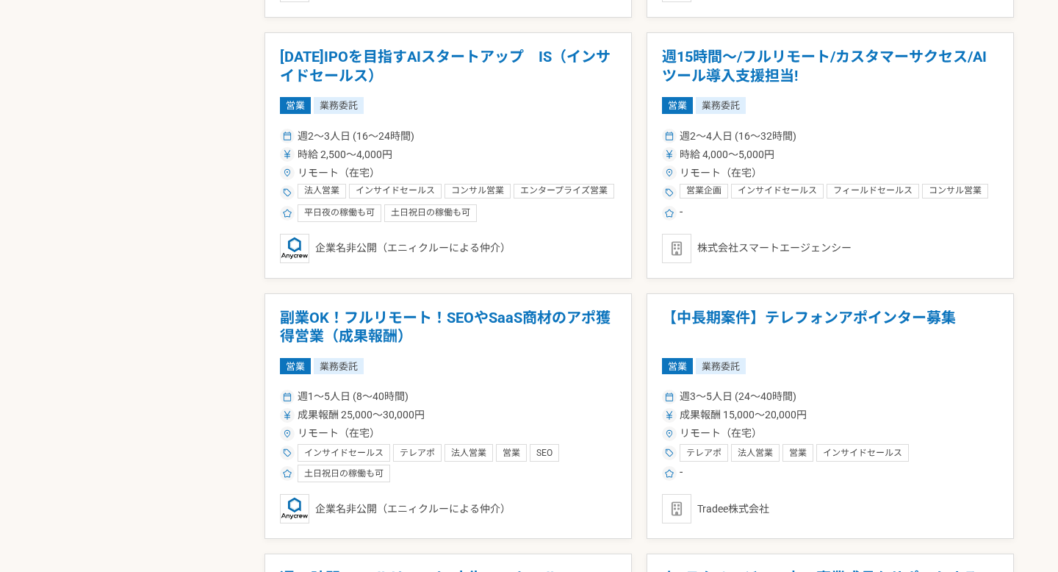
scroll to position [1325, 0]
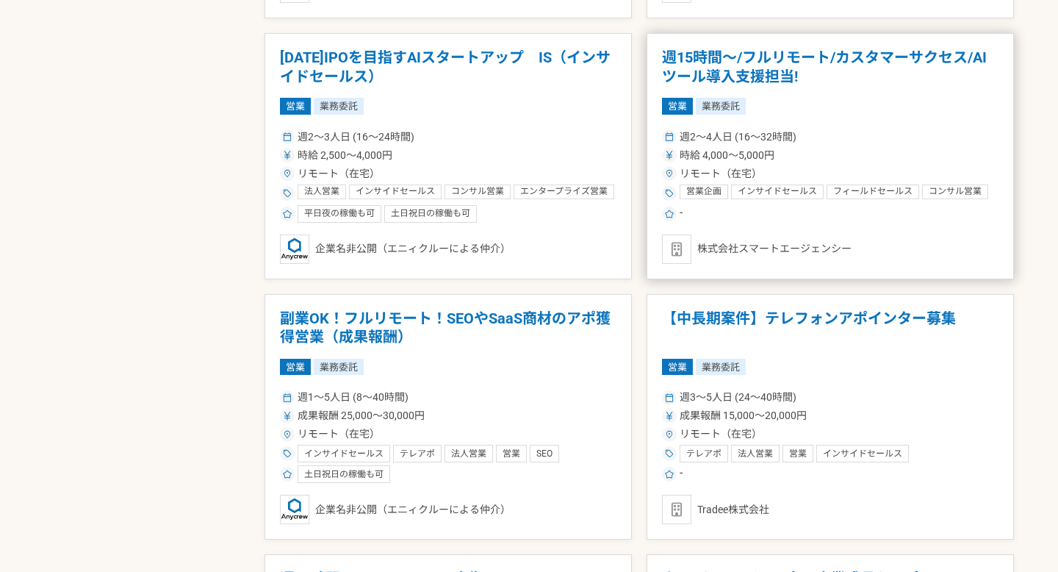
click at [767, 75] on h1 "週15時間〜/フルリモート/カスタマーサクセス/AIツール導入支援担当!" at bounding box center [830, 66] width 337 height 37
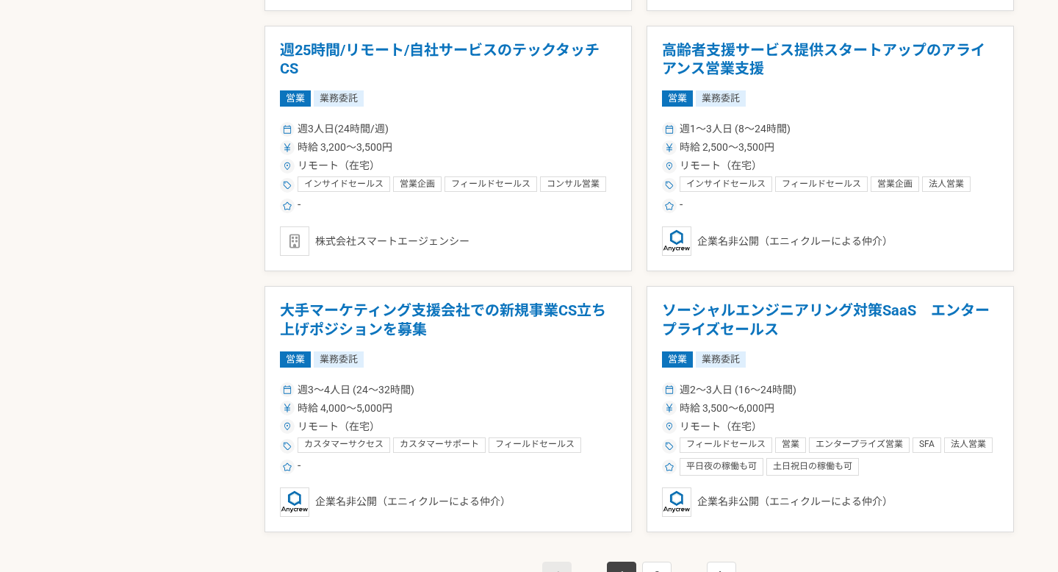
scroll to position [2383, 0]
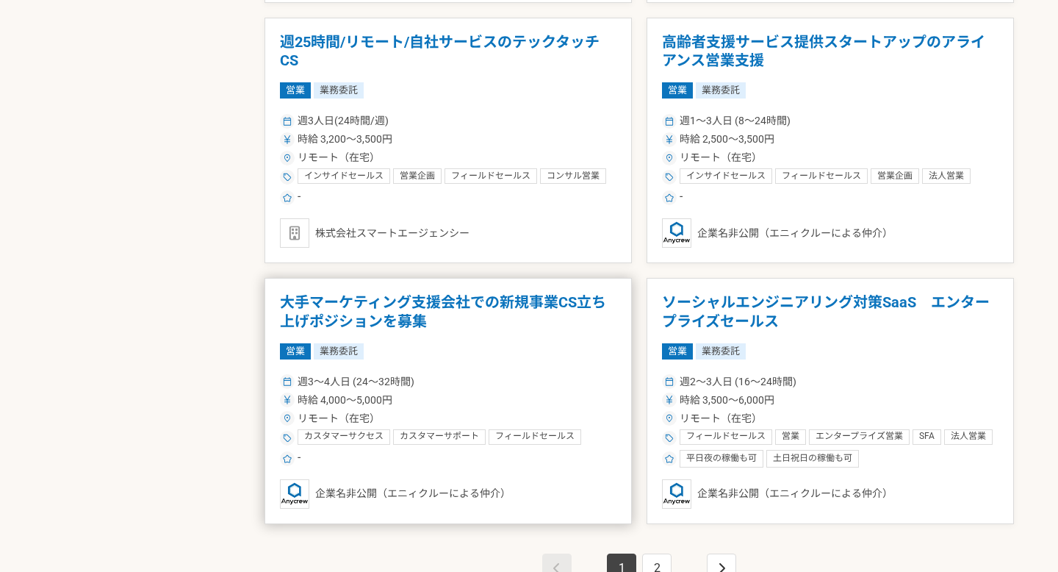
click at [511, 291] on article "大手マーケティング支援会社での新規事業CS立ち上げポジションを募集 営業 業務委託 週3〜4人日 (24〜32時間) 時給 4,000〜5,000円 リモート…" at bounding box center [448, 401] width 367 height 246
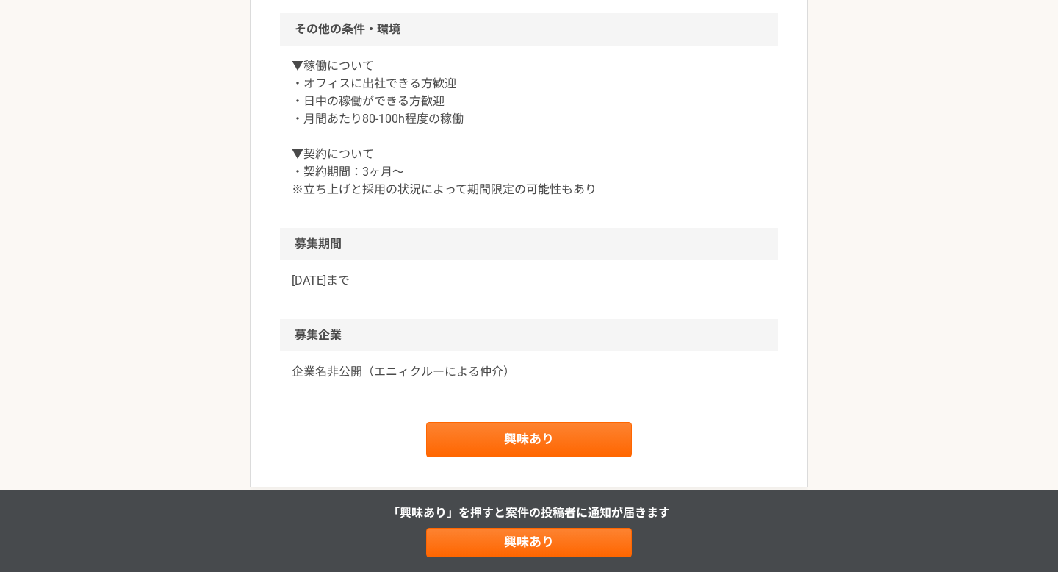
scroll to position [1206, 0]
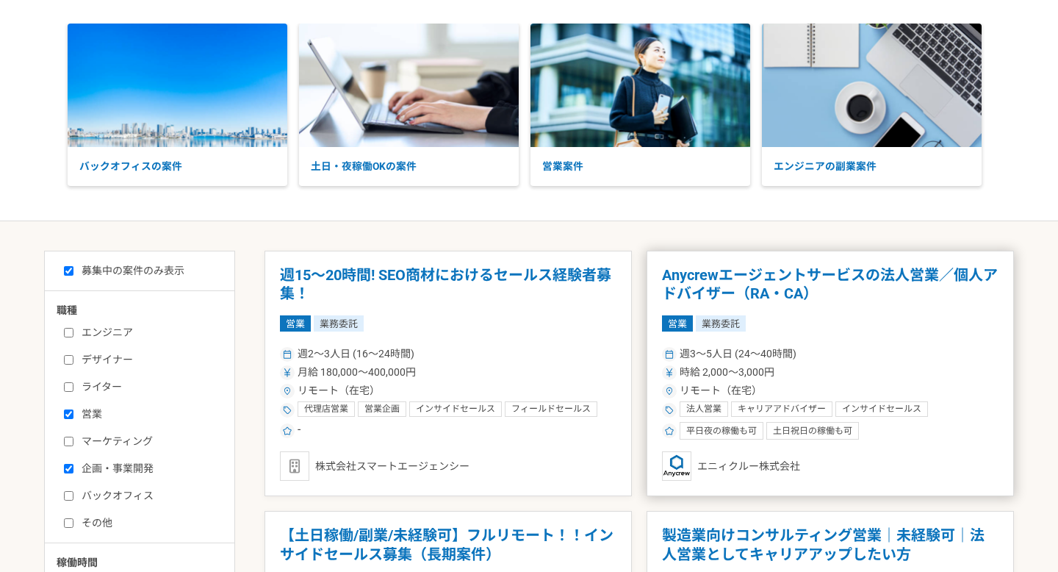
scroll to position [62, 0]
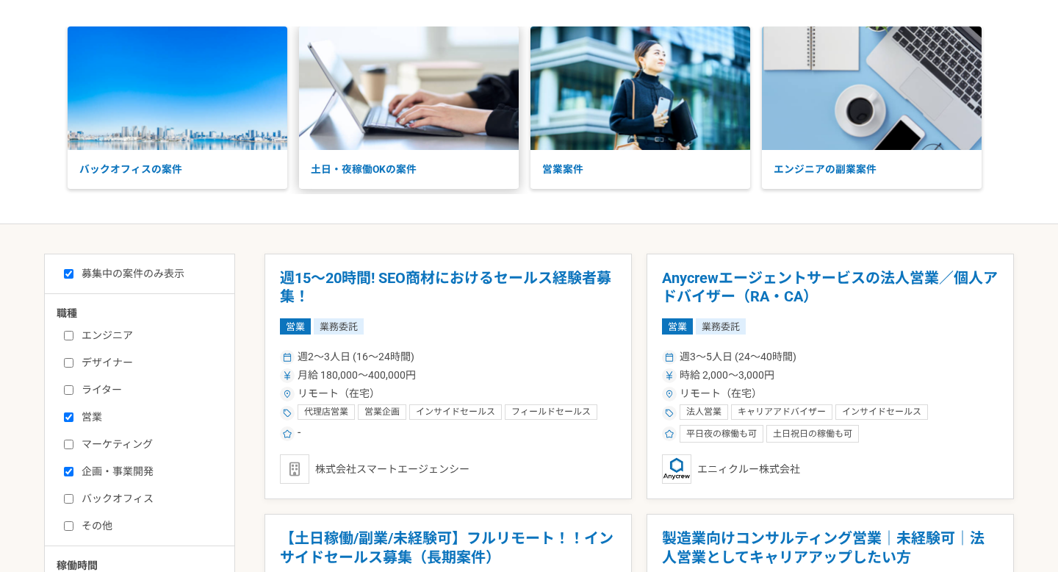
click at [410, 165] on p "土日・夜稼働OKの案件" at bounding box center [409, 169] width 220 height 39
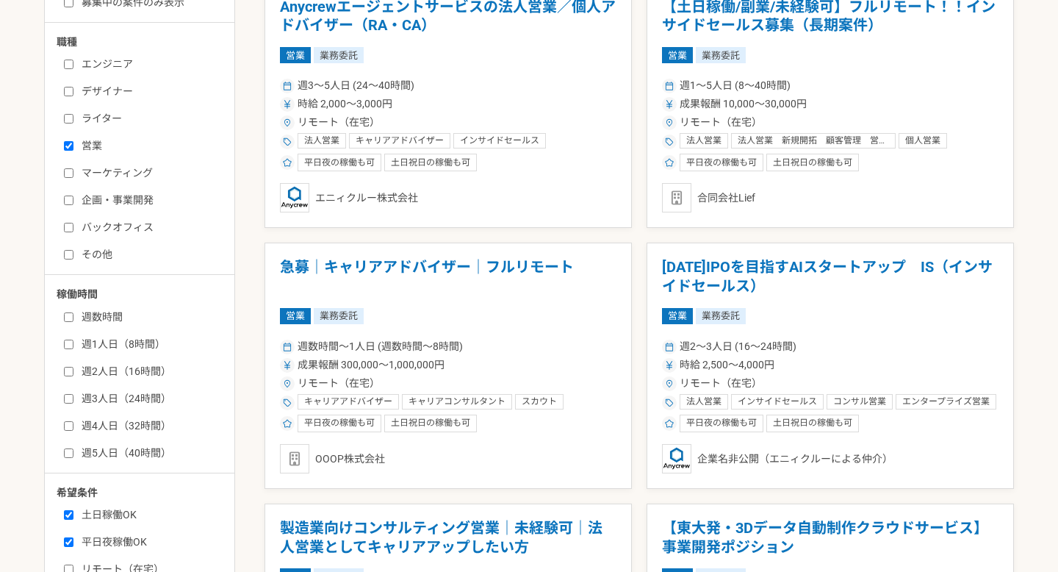
scroll to position [287, 0]
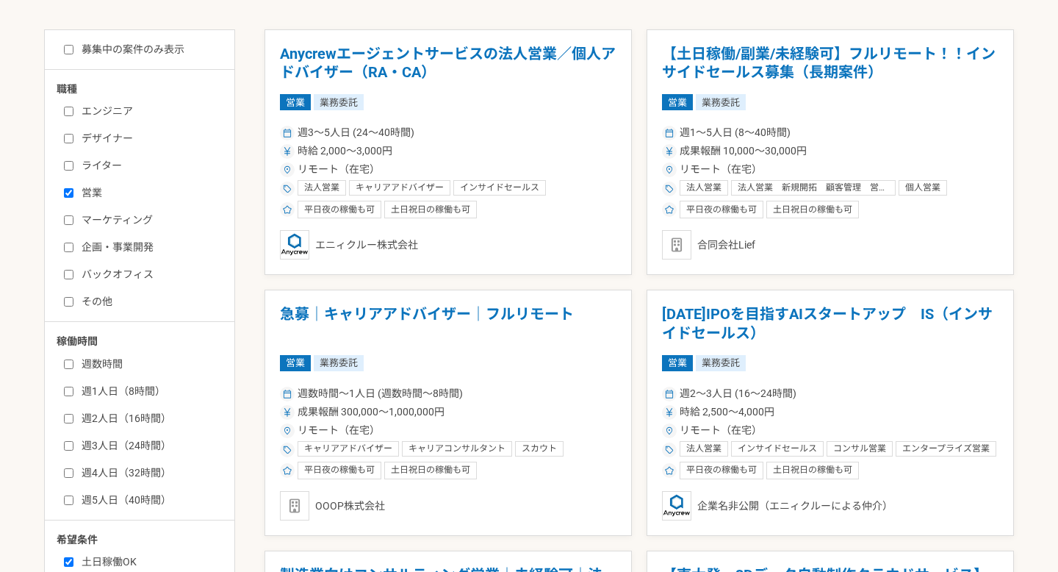
click at [132, 53] on label "募集中の案件のみ表示" at bounding box center [124, 49] width 120 height 15
click at [73, 53] on input "募集中の案件のみ表示" at bounding box center [69, 50] width 10 height 10
checkbox input "true"
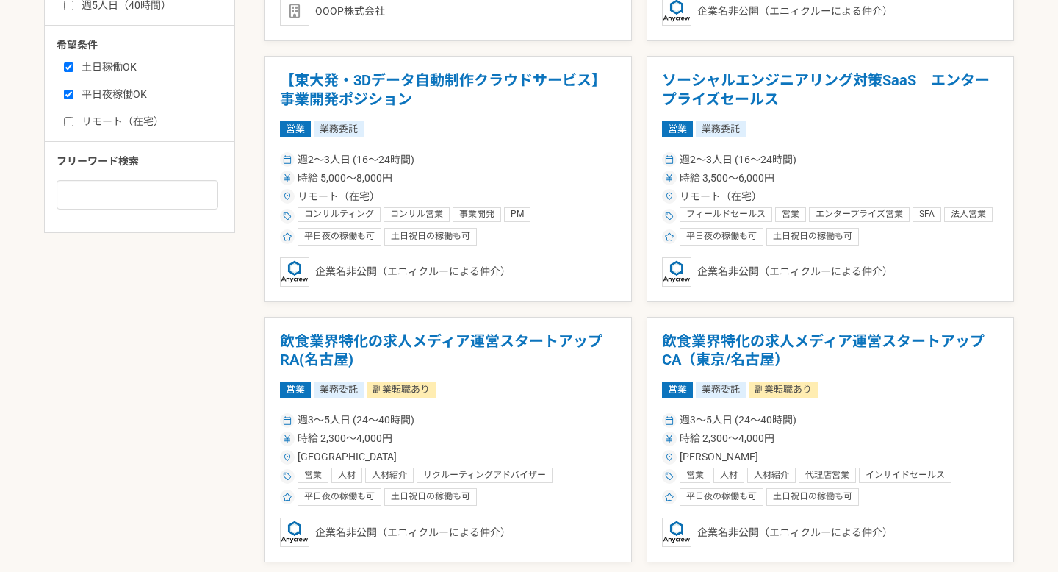
scroll to position [770, 0]
